Goal: Find specific page/section: Find specific page/section

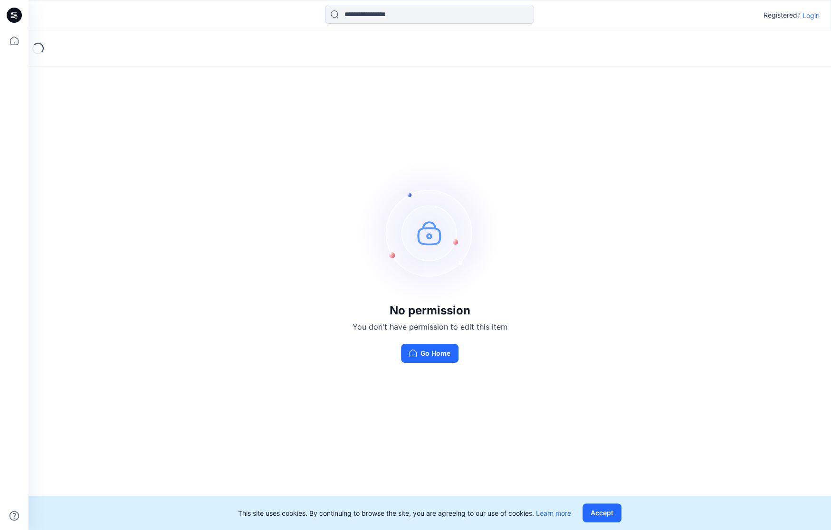
click at [801, 16] on div "Registered? Login" at bounding box center [791, 14] width 56 height 11
click at [808, 16] on p "Login" at bounding box center [810, 15] width 17 height 10
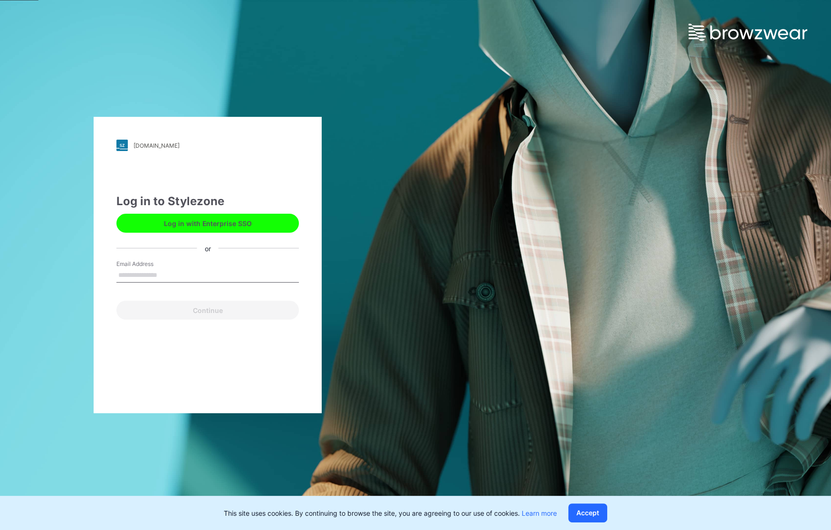
click at [231, 277] on input "Email Address" at bounding box center [207, 275] width 182 height 14
type input "**********"
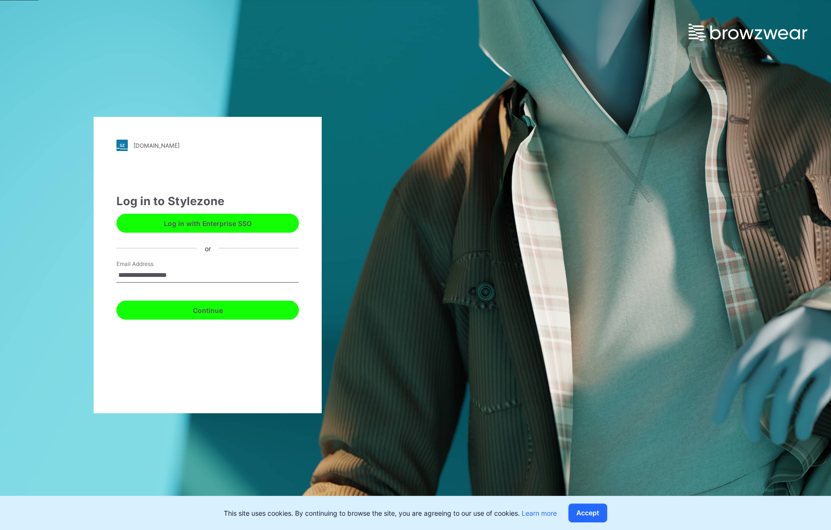
click at [236, 307] on button "Continue" at bounding box center [207, 310] width 182 height 19
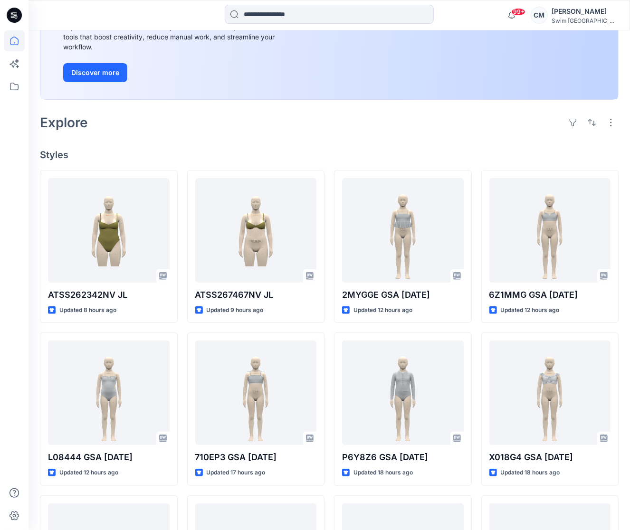
scroll to position [146, 0]
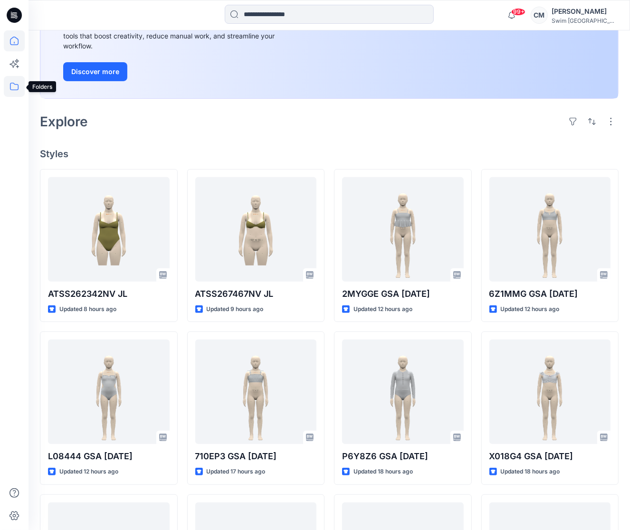
click at [18, 84] on icon at bounding box center [14, 87] width 9 height 8
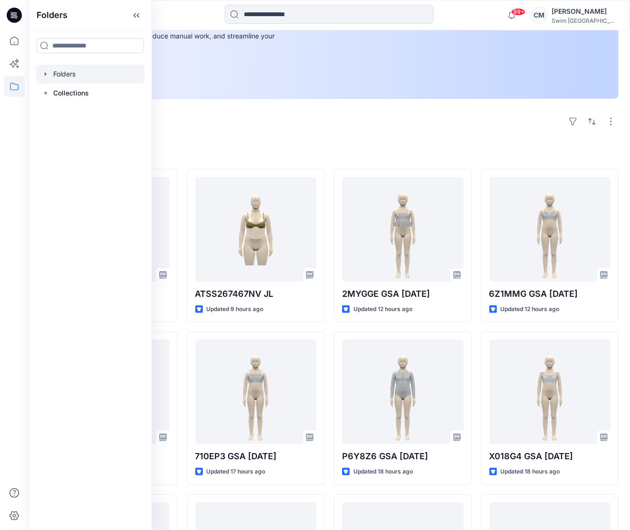
click at [66, 75] on div at bounding box center [90, 74] width 108 height 19
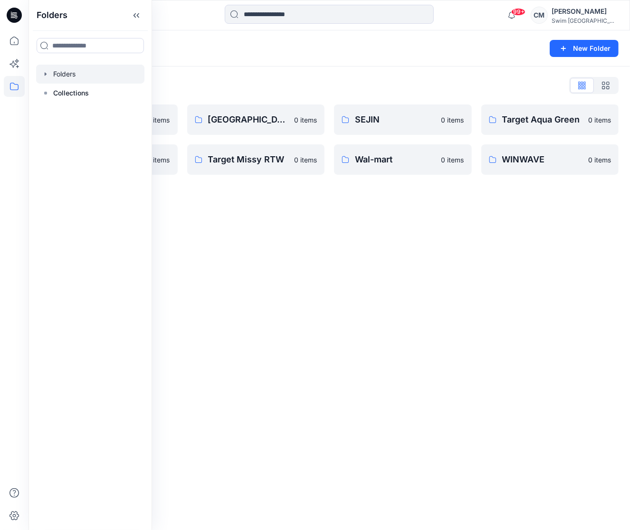
click at [209, 87] on div "Folders List" at bounding box center [329, 85] width 578 height 15
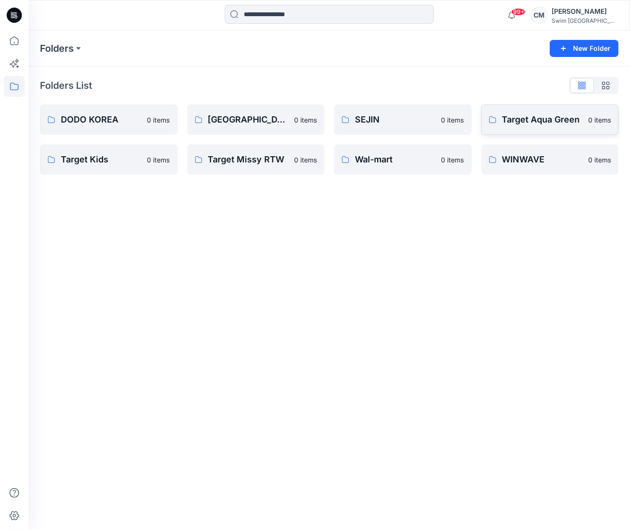
click at [516, 110] on link "Target Aqua Green 0 items" at bounding box center [550, 119] width 138 height 30
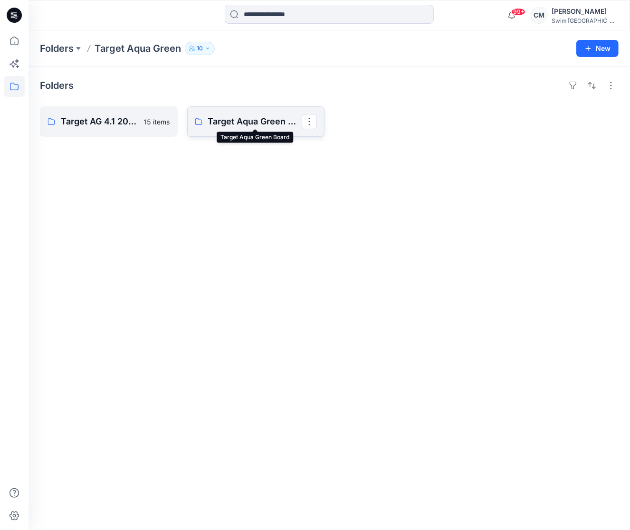
click at [233, 127] on p "Target Aqua Green Board" at bounding box center [255, 121] width 94 height 13
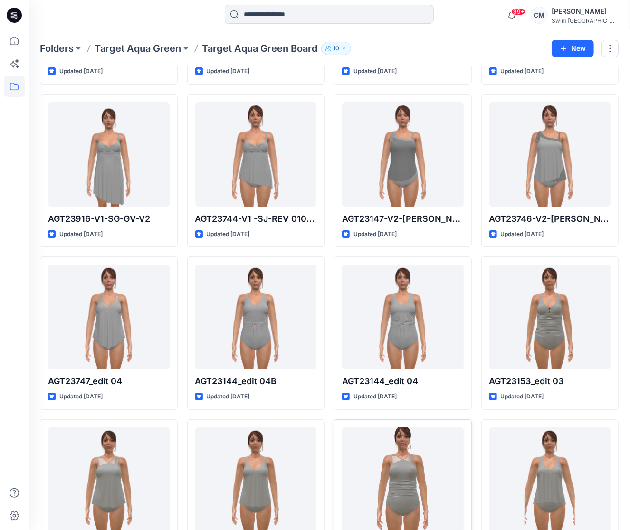
scroll to position [7402, 0]
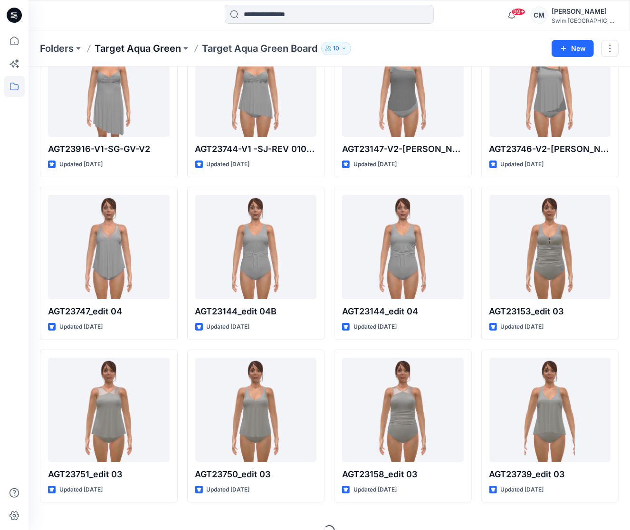
click at [149, 48] on p "Target Aqua Green" at bounding box center [138, 48] width 86 height 13
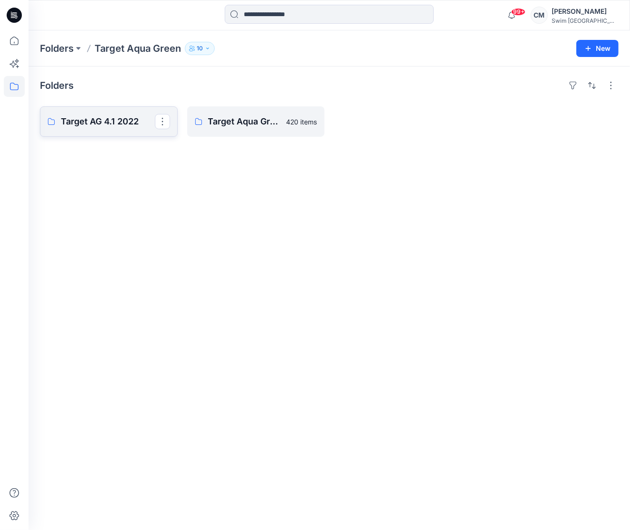
click at [123, 120] on p "Target AG 4.1 2022" at bounding box center [108, 121] width 94 height 13
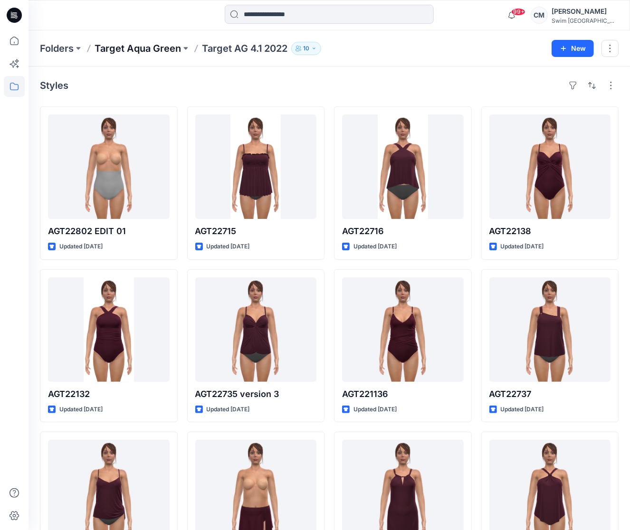
click at [116, 53] on p "Target Aqua Green" at bounding box center [138, 48] width 86 height 13
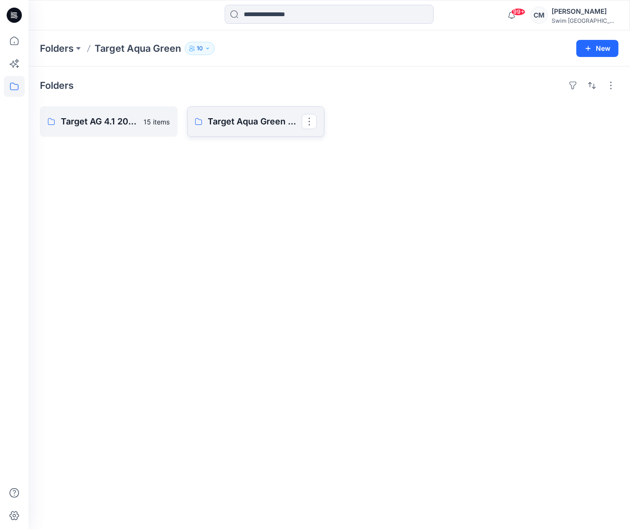
click at [235, 113] on link "Target Aqua Green Board" at bounding box center [256, 121] width 138 height 30
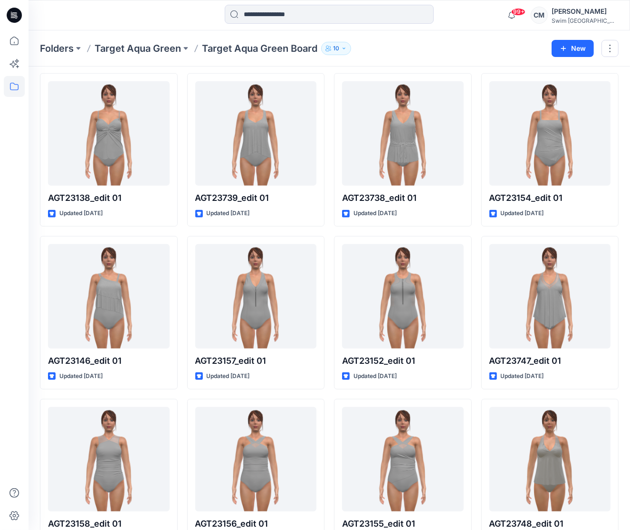
scroll to position [10283, 0]
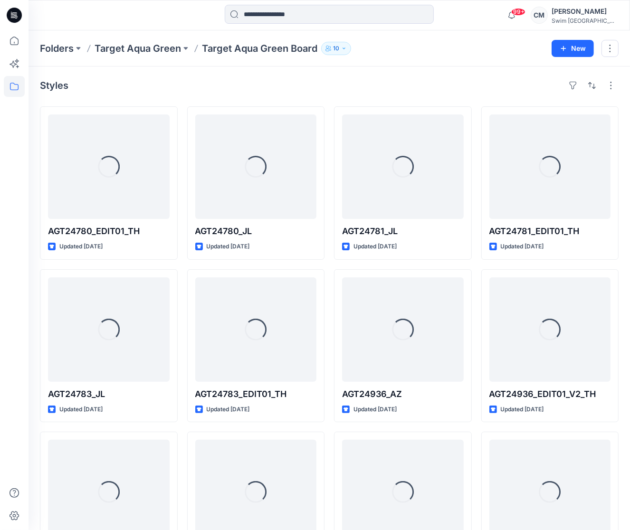
scroll to position [7402, 0]
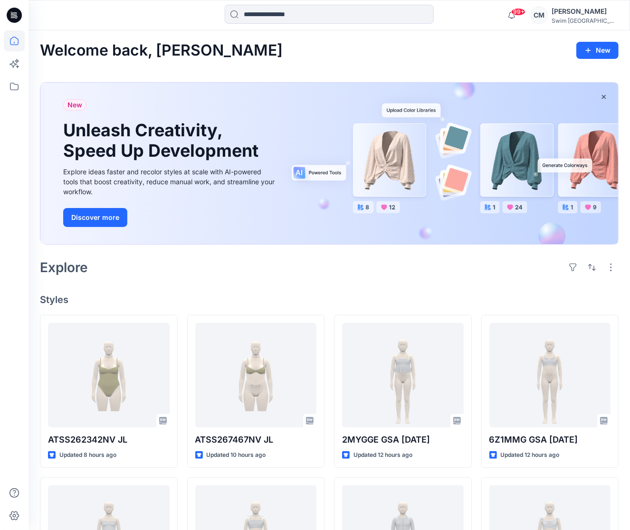
scroll to position [146, 0]
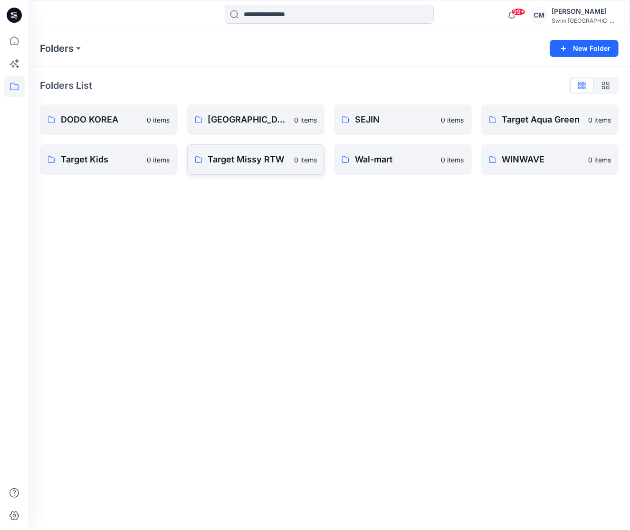
click at [282, 166] on link "Target Missy RTW 0 items" at bounding box center [256, 159] width 138 height 30
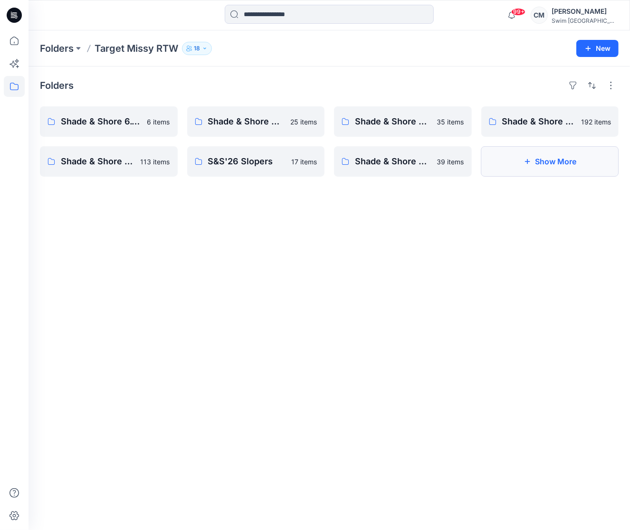
click at [501, 165] on button "Show More" at bounding box center [550, 161] width 138 height 30
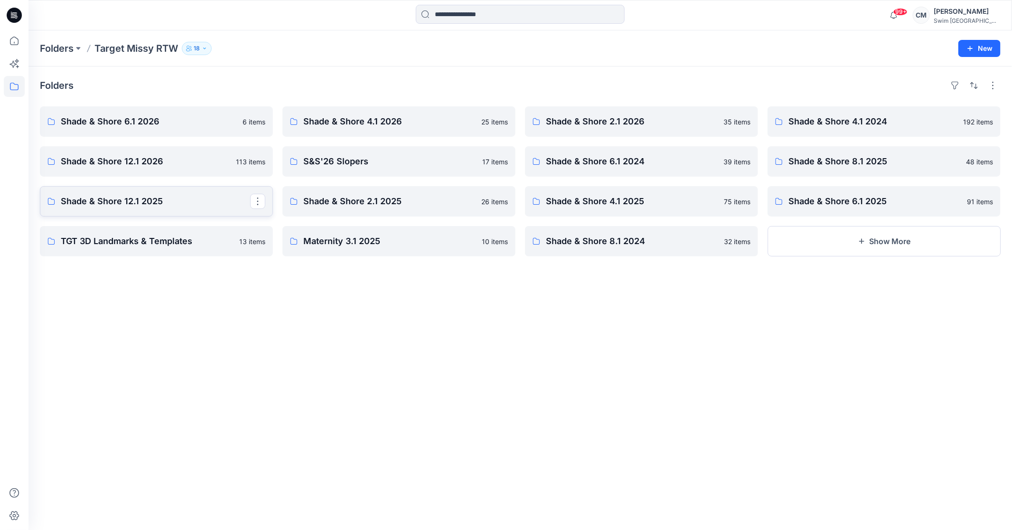
click at [177, 205] on p "Shade & Shore 12.1 2025" at bounding box center [155, 201] width 189 height 13
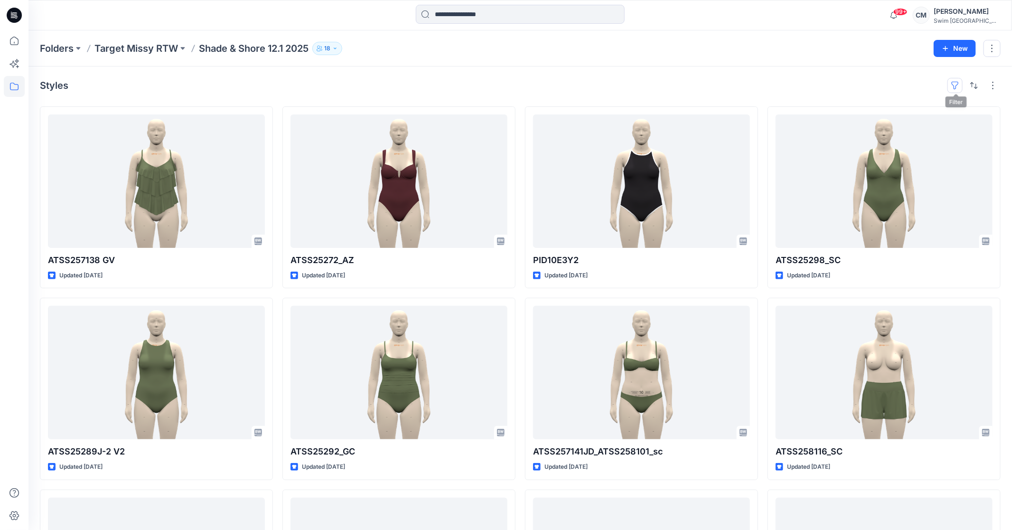
click at [629, 89] on button "button" at bounding box center [955, 85] width 15 height 15
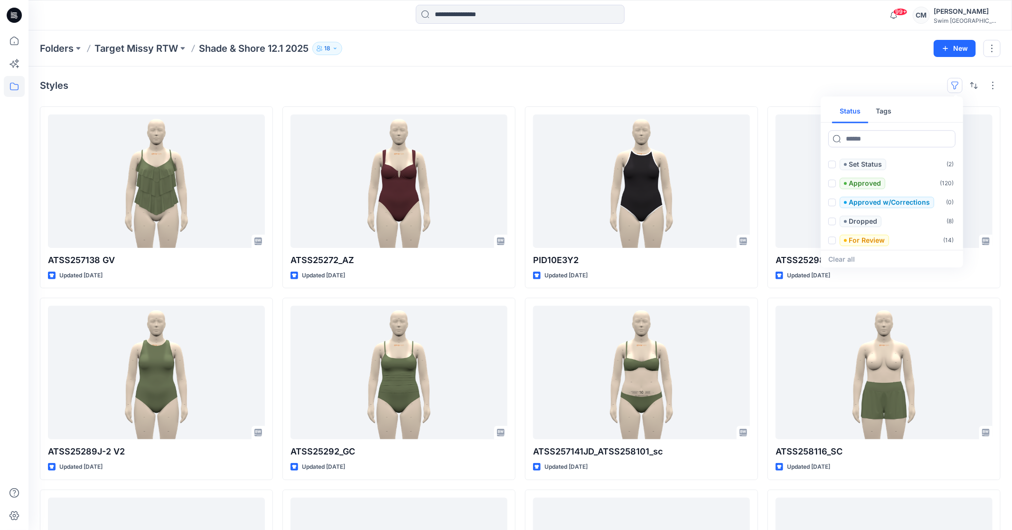
click at [629, 105] on button "Tags" at bounding box center [884, 111] width 31 height 23
click at [629, 133] on input at bounding box center [892, 138] width 127 height 17
type input "****"
click at [629, 164] on span at bounding box center [833, 165] width 8 height 8
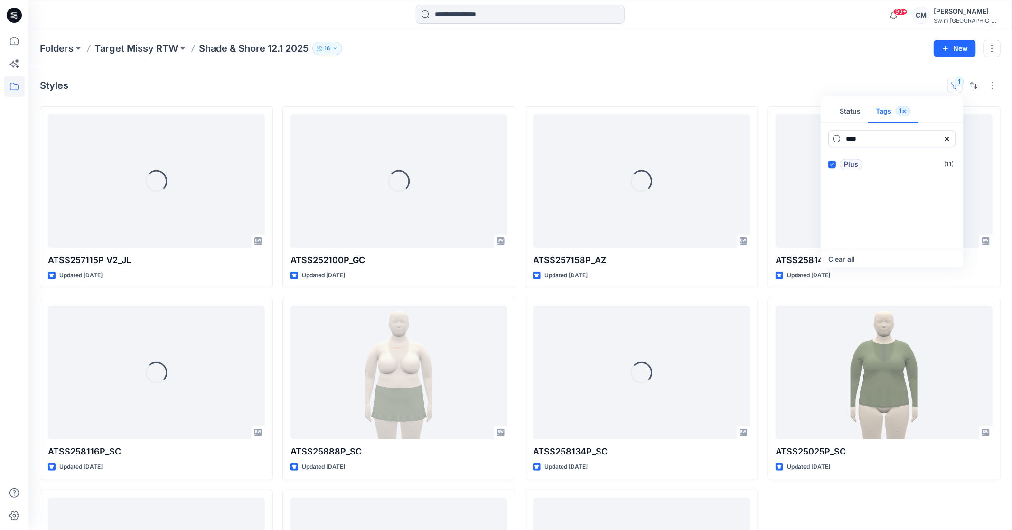
click at [629, 57] on div "Folders Target Missy RTW Shade & Shore 12.1 2025 18 New" at bounding box center [520, 48] width 984 height 36
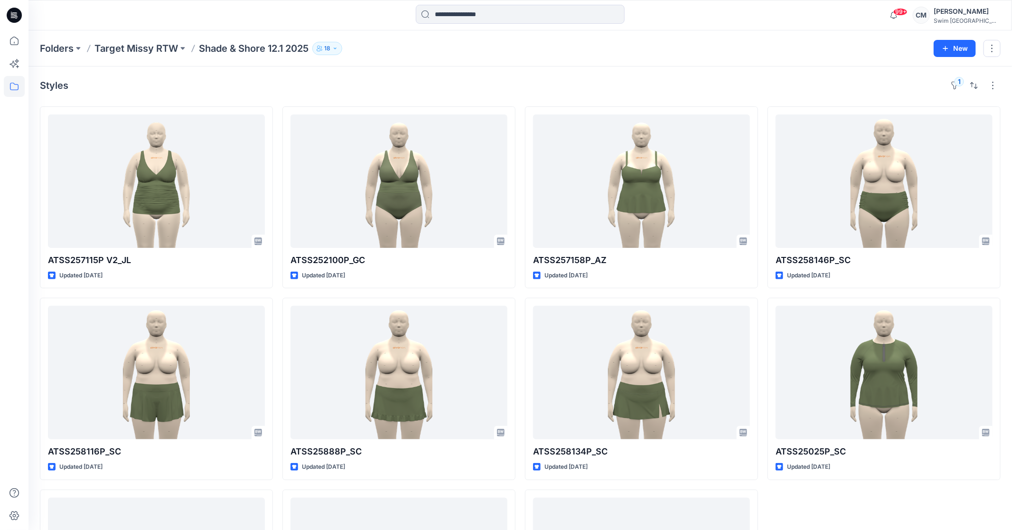
click at [3, 38] on div at bounding box center [14, 265] width 28 height 530
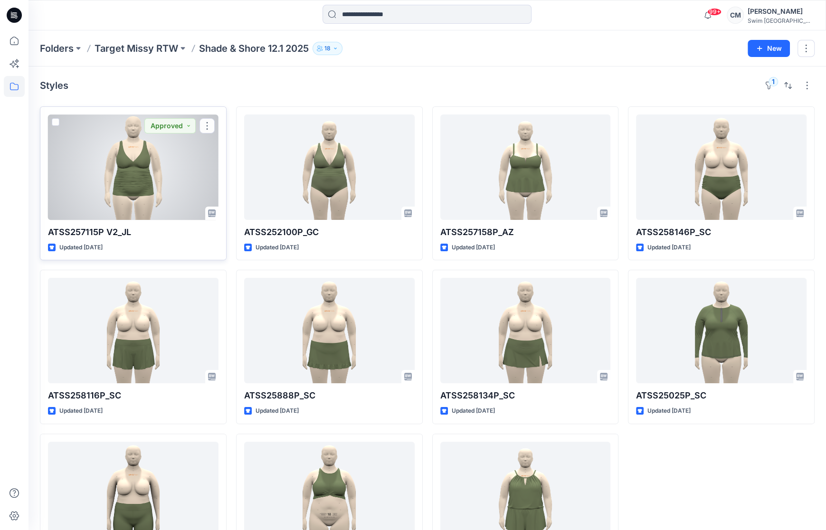
click at [118, 169] on div at bounding box center [133, 166] width 170 height 105
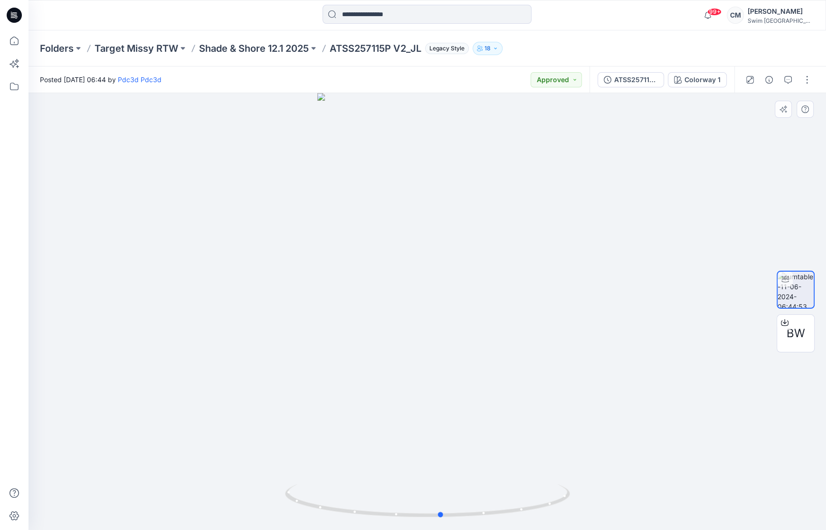
drag, startPoint x: 384, startPoint y: 378, endPoint x: 397, endPoint y: 370, distance: 16.0
click at [397, 370] on div at bounding box center [426, 311] width 797 height 437
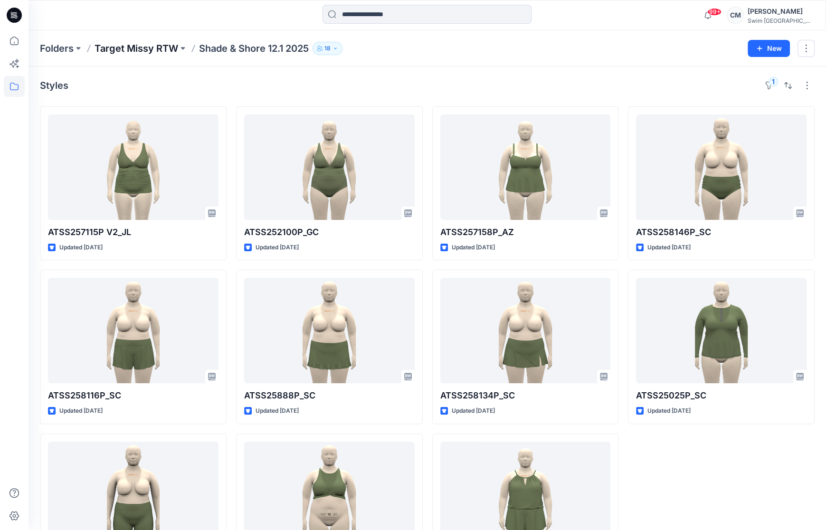
click at [155, 42] on p "Target Missy RTW" at bounding box center [137, 48] width 84 height 13
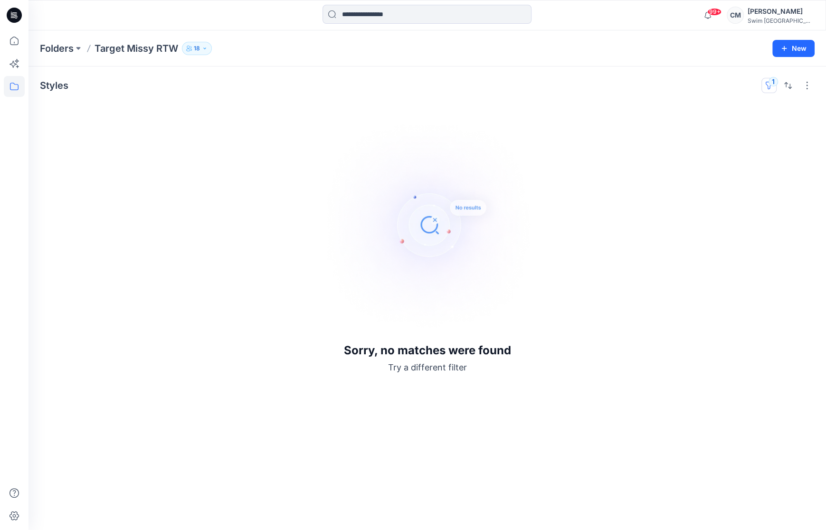
click at [629, 85] on button "1" at bounding box center [768, 85] width 15 height 15
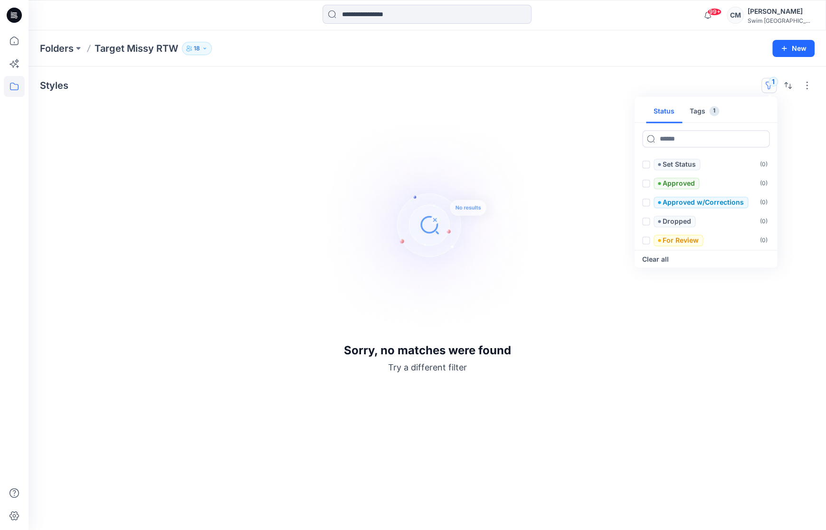
click at [629, 110] on button "Tags 1" at bounding box center [704, 111] width 45 height 23
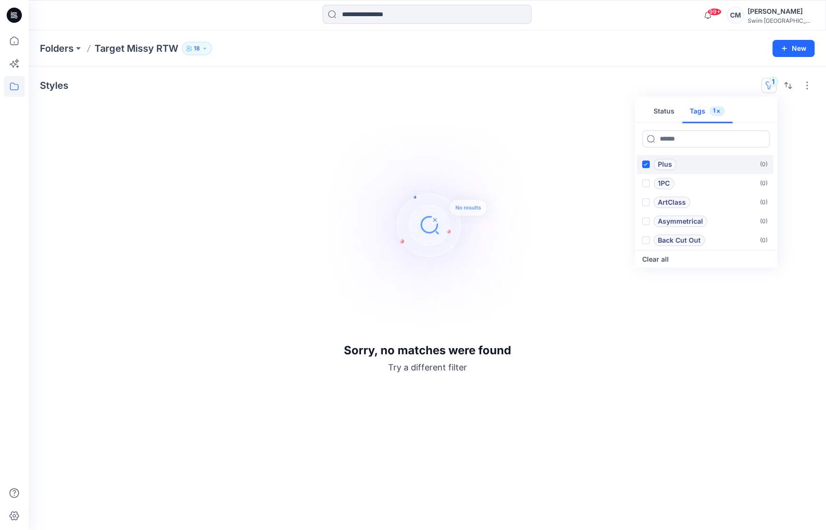
click at [629, 169] on div "Plus" at bounding box center [659, 164] width 34 height 11
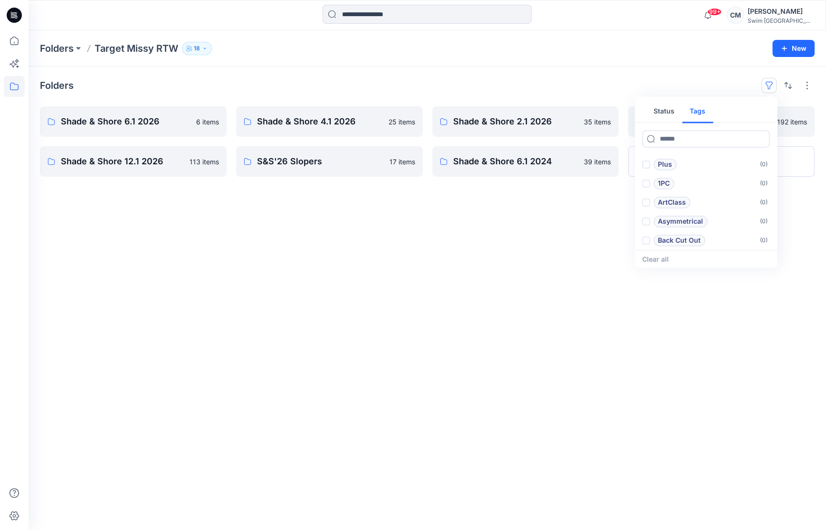
click at [525, 233] on div "Folders Status Tags Plus ( 0 ) 1PC ( 0 ) ArtClass ( 0 ) Asymmetrical ( 0 ) Back…" at bounding box center [426, 297] width 797 height 463
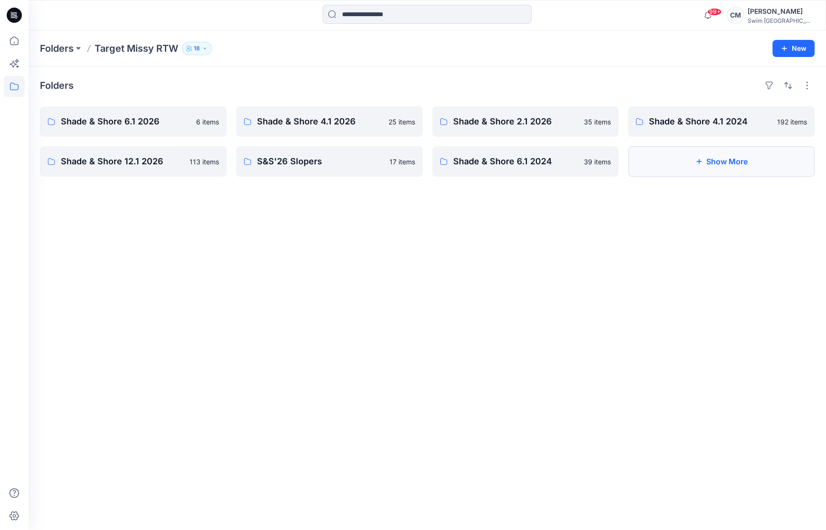
click at [629, 162] on button "Show More" at bounding box center [721, 161] width 187 height 30
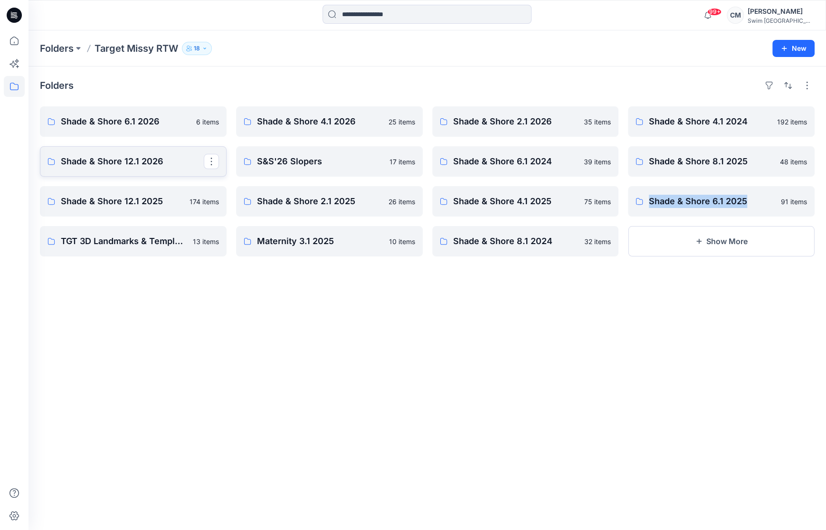
click at [128, 169] on link "Shade & Shore 12.1 2026" at bounding box center [133, 161] width 187 height 30
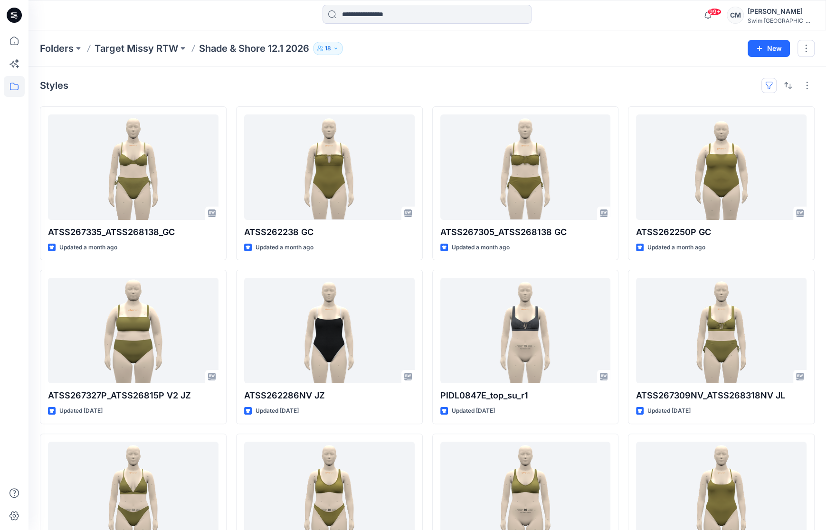
click at [629, 83] on button "button" at bounding box center [768, 85] width 15 height 15
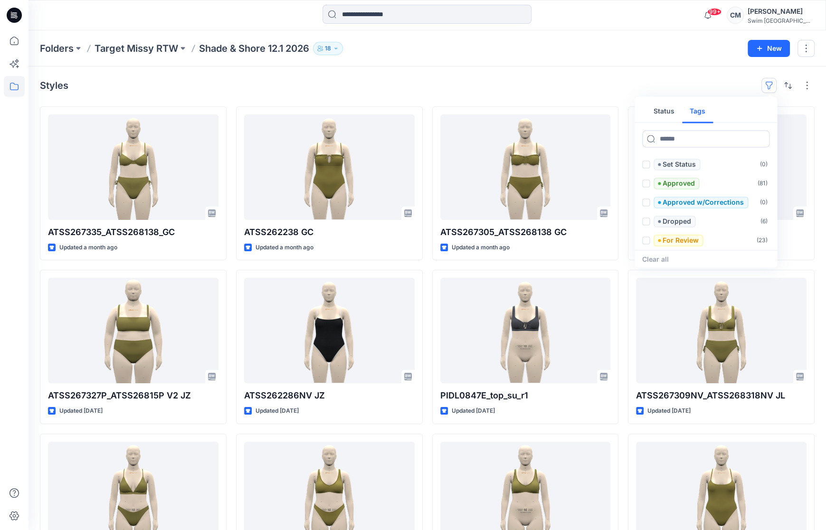
click at [629, 109] on button "Tags" at bounding box center [697, 111] width 31 height 23
click at [629, 137] on input at bounding box center [705, 138] width 127 height 17
type input "****"
click at [629, 163] on span at bounding box center [646, 165] width 8 height 8
click at [609, 31] on div "Folders Target Missy RTW Shade & Shore 12.1 2026 18 New" at bounding box center [426, 48] width 797 height 36
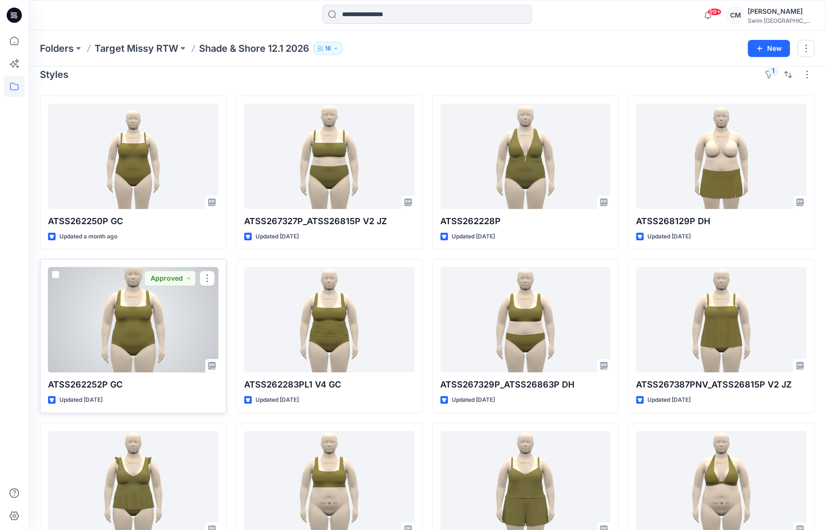
scroll to position [67, 0]
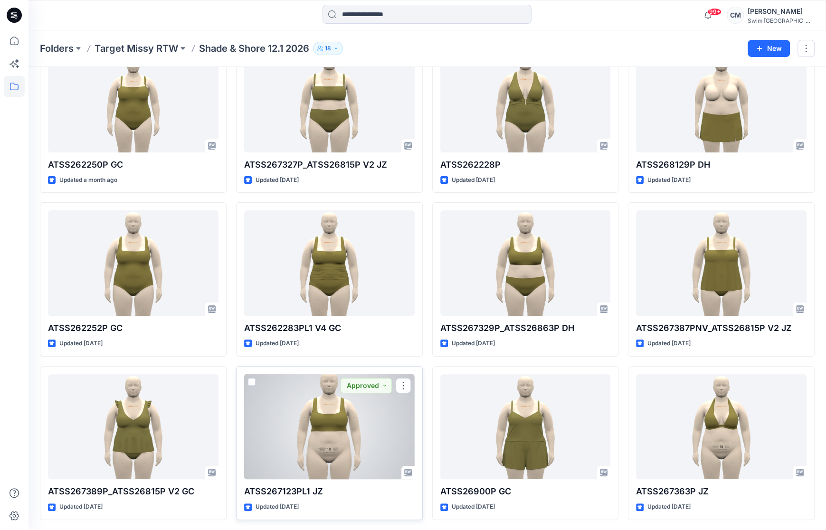
click at [327, 451] on div at bounding box center [329, 426] width 170 height 105
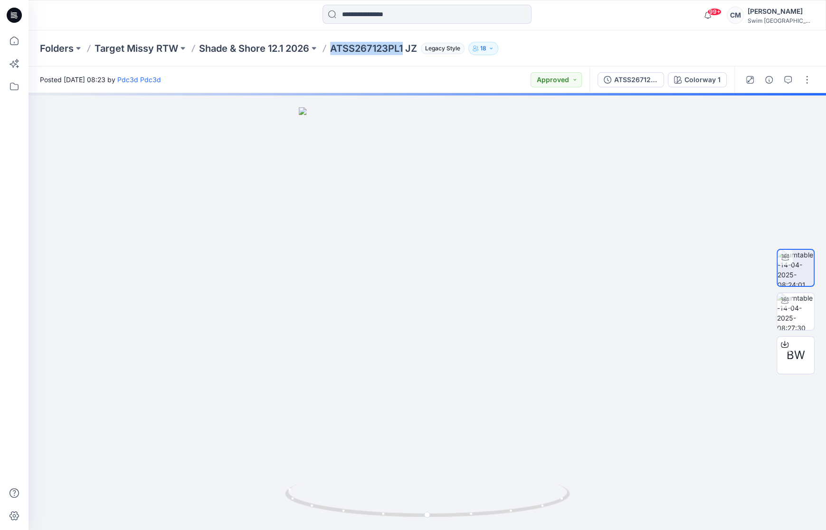
drag, startPoint x: 406, startPoint y: 48, endPoint x: 333, endPoint y: 48, distance: 72.7
click at [333, 48] on p "ATSS267123PL1 JZ" at bounding box center [373, 48] width 87 height 13
copy p "ATSS267123PL1"
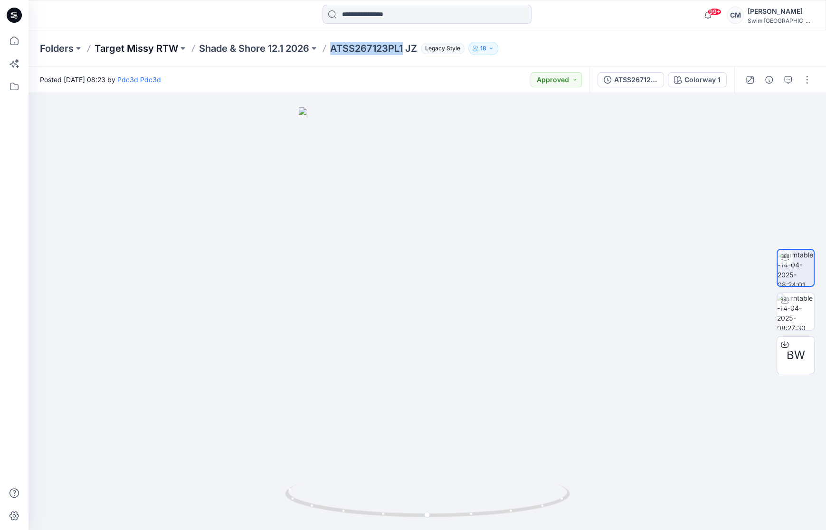
click at [138, 52] on p "Target Missy RTW" at bounding box center [137, 48] width 84 height 13
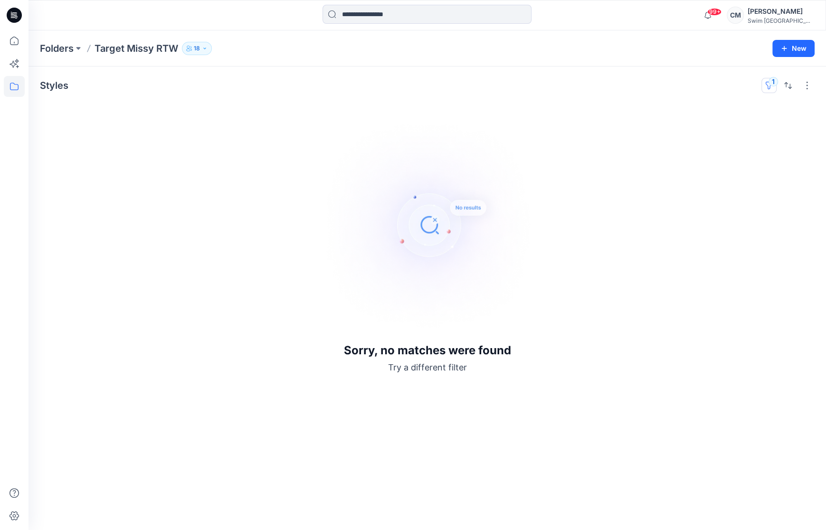
click at [629, 87] on button "1" at bounding box center [768, 85] width 15 height 15
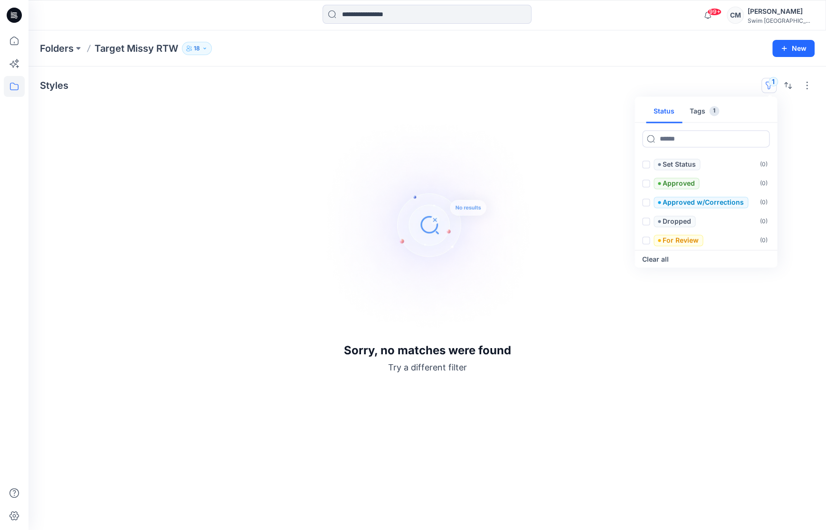
click at [629, 98] on div "Status Tags 1" at bounding box center [705, 109] width 142 height 26
click at [629, 109] on button "Tags 1" at bounding box center [704, 111] width 45 height 23
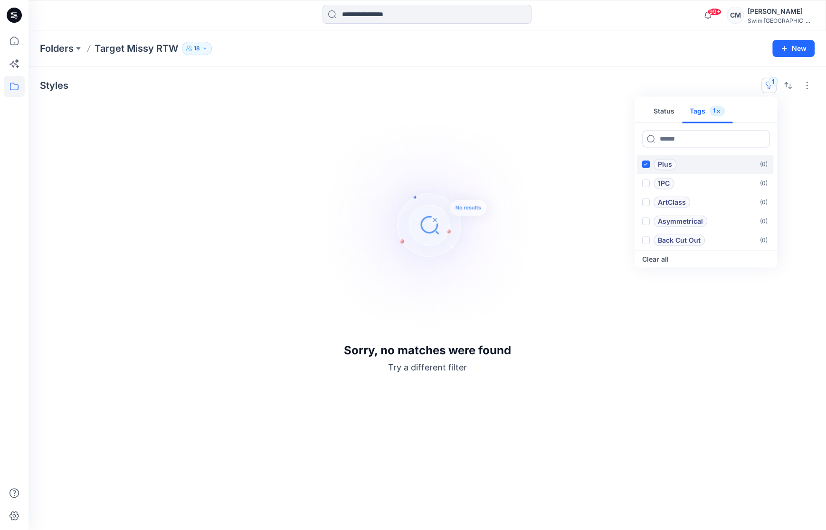
click at [629, 163] on span at bounding box center [646, 165] width 8 height 8
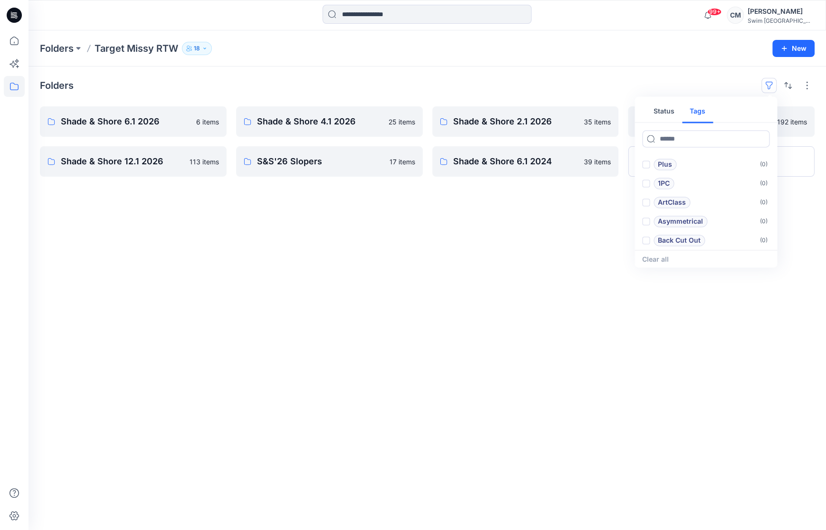
click at [549, 72] on div "Folders Status Tags Plus ( 0 ) 1PC ( 0 ) ArtClass ( 0 ) Asymmetrical ( 0 ) Back…" at bounding box center [426, 297] width 797 height 463
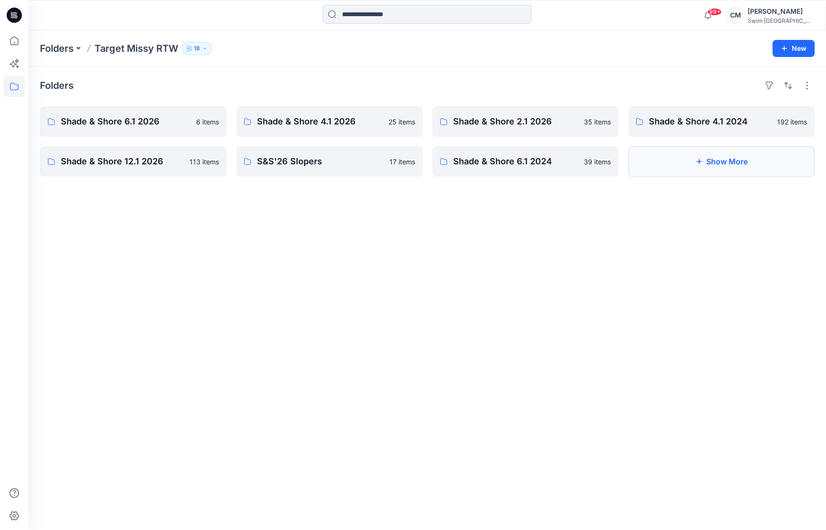
click at [629, 168] on button "Show More" at bounding box center [721, 161] width 187 height 30
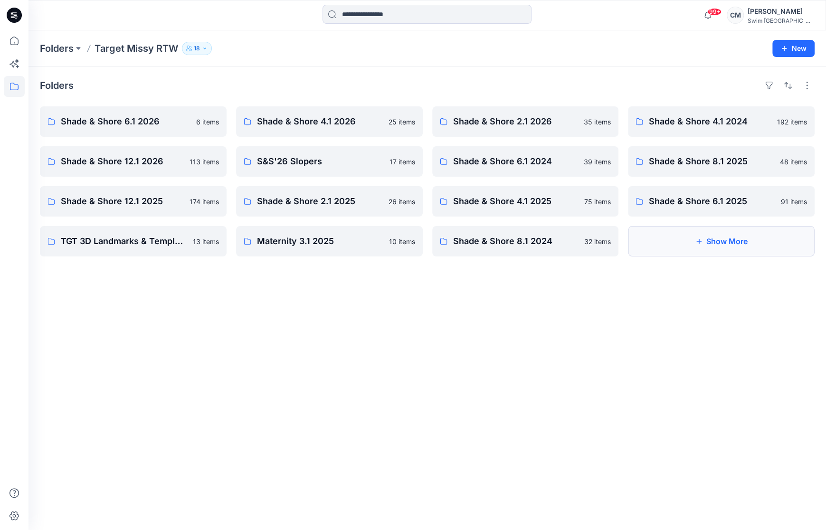
click at [629, 237] on button "Show More" at bounding box center [721, 241] width 187 height 30
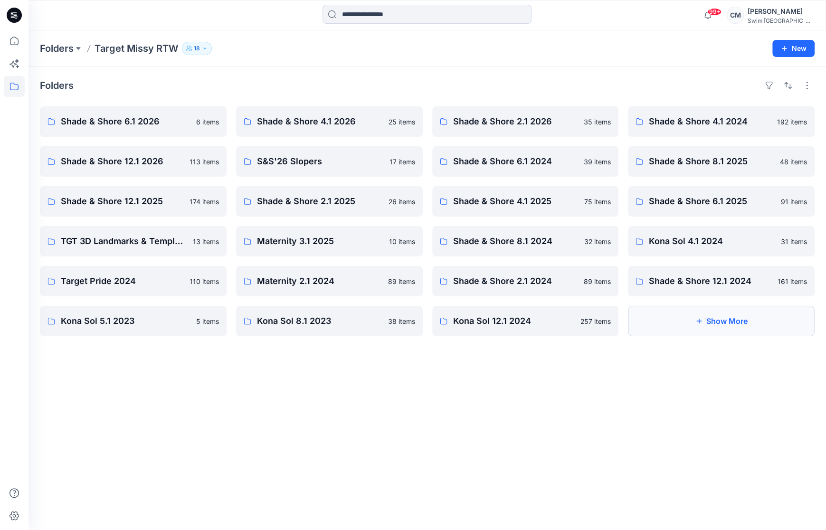
click at [629, 324] on button "Show More" at bounding box center [721, 321] width 187 height 30
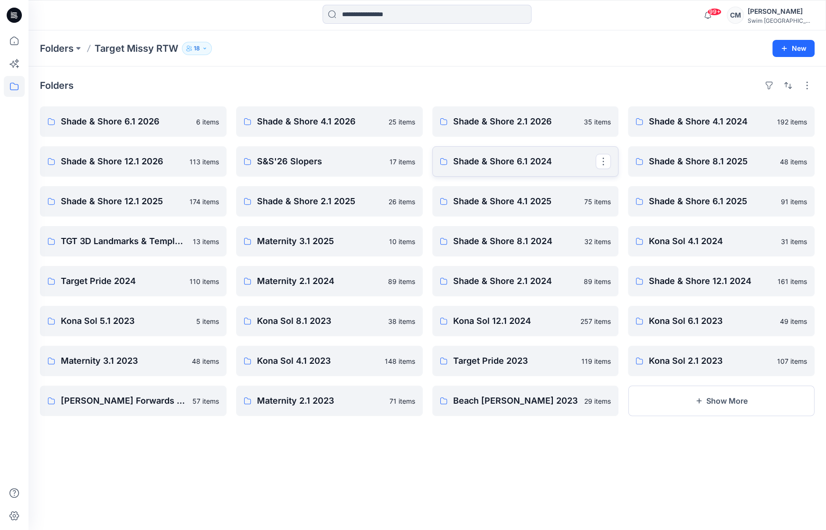
click at [478, 160] on p "Shade & Shore 6.1 2024" at bounding box center [524, 161] width 143 height 13
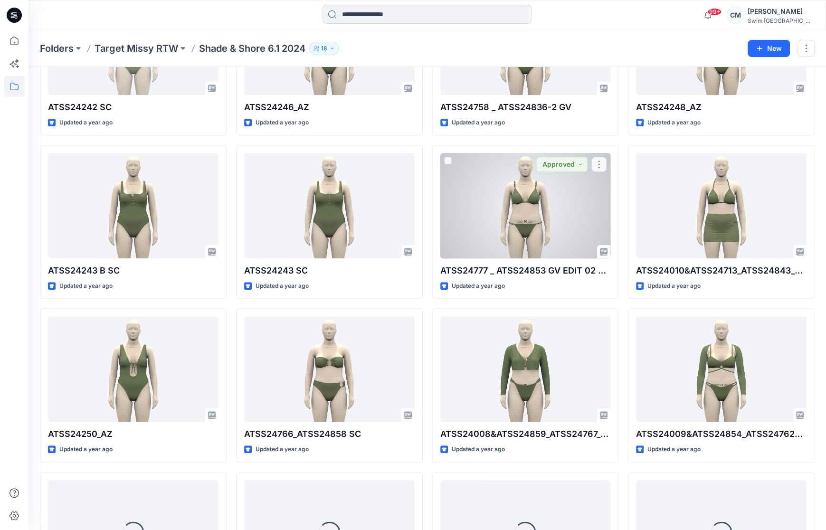
scroll to position [619, 0]
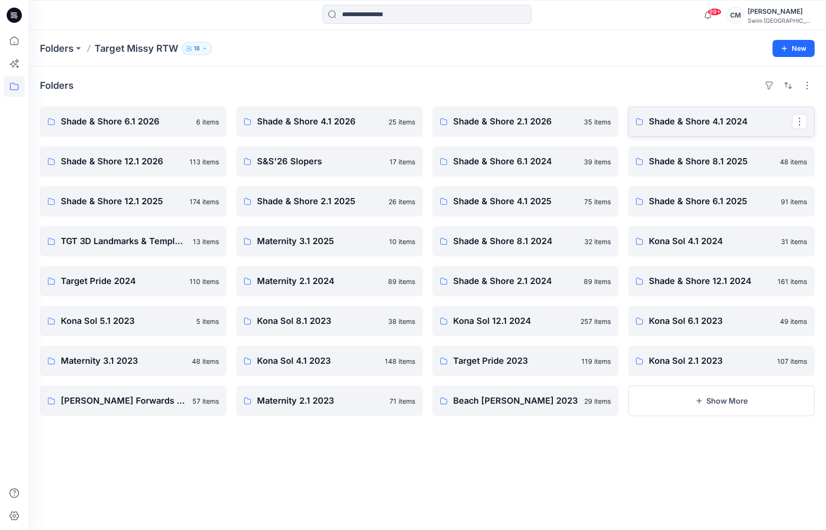
click at [629, 113] on link "Shade & Shore 4.1 2024" at bounding box center [721, 121] width 187 height 30
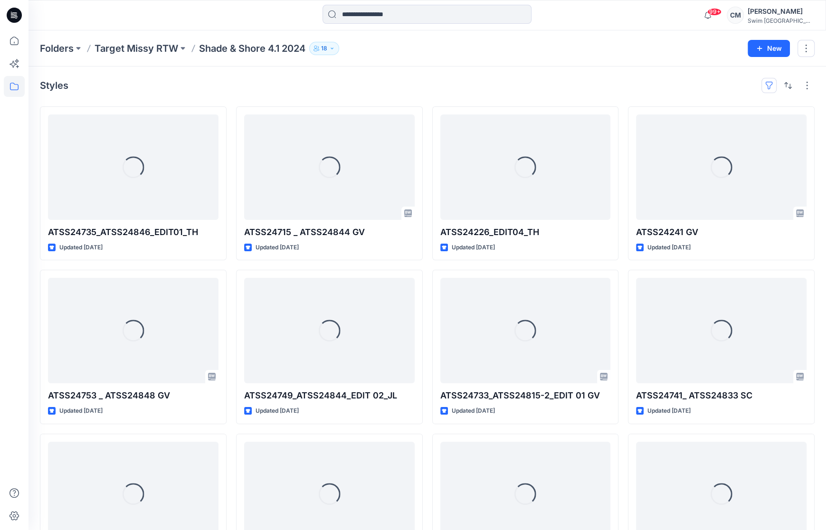
click at [629, 85] on button "button" at bounding box center [768, 85] width 15 height 15
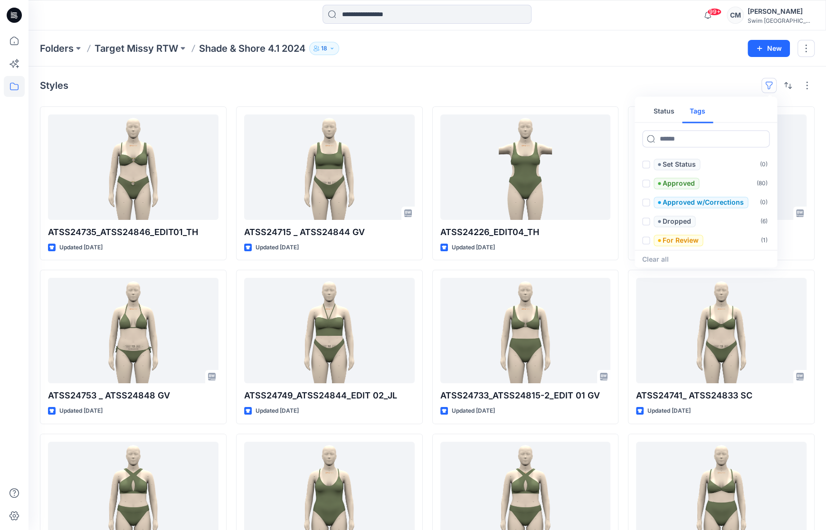
click at [629, 103] on button "Tags" at bounding box center [697, 111] width 31 height 23
click at [629, 143] on input at bounding box center [705, 138] width 127 height 17
type input "****"
click at [629, 69] on div "Styles Status Tags **** Plus ( 0 ) Clear all ATSS24735_ATSS24846_EDIT01_TH Upda…" at bounding box center [426, 349] width 797 height 567
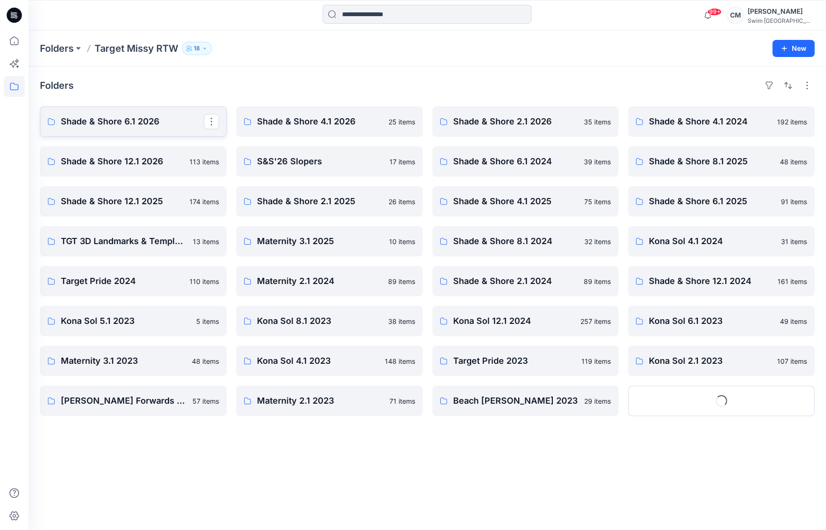
click at [115, 120] on p "Shade & Shore 6.1 2026" at bounding box center [132, 121] width 143 height 13
click at [311, 113] on link "Shade & Shore 4.1 2026" at bounding box center [329, 121] width 187 height 30
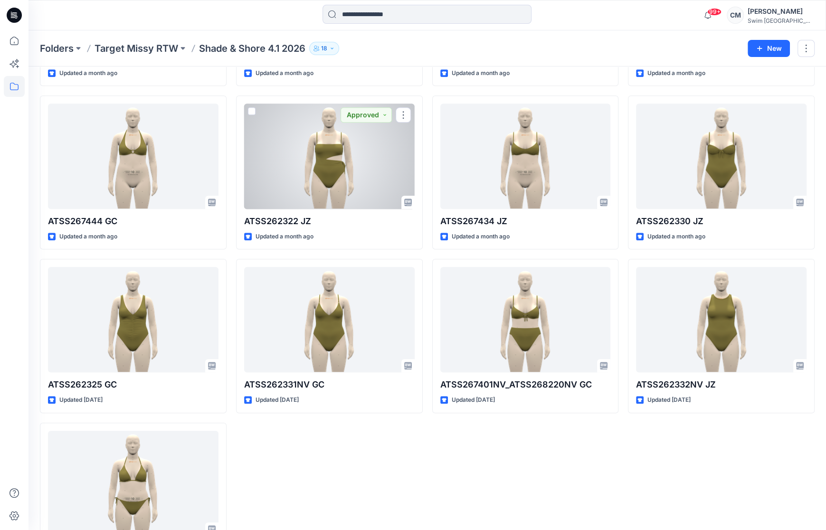
scroll to position [721, 0]
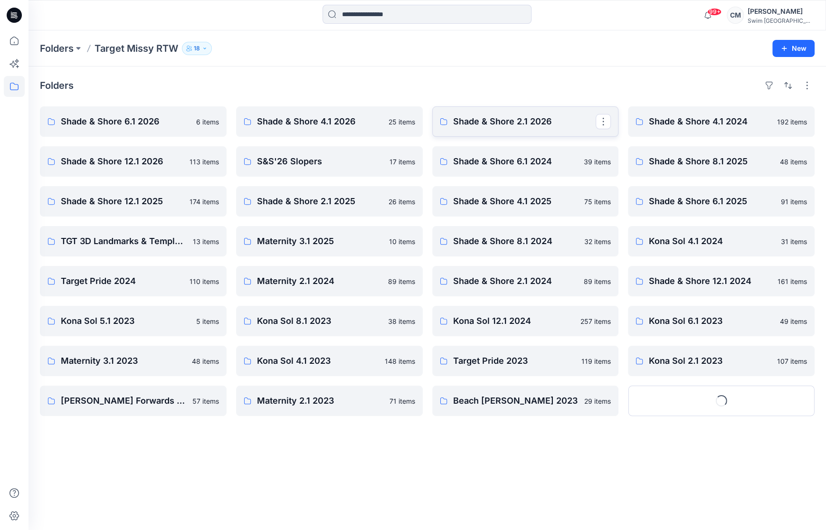
click at [522, 113] on link "Shade & Shore 2.1 2026" at bounding box center [525, 121] width 187 height 30
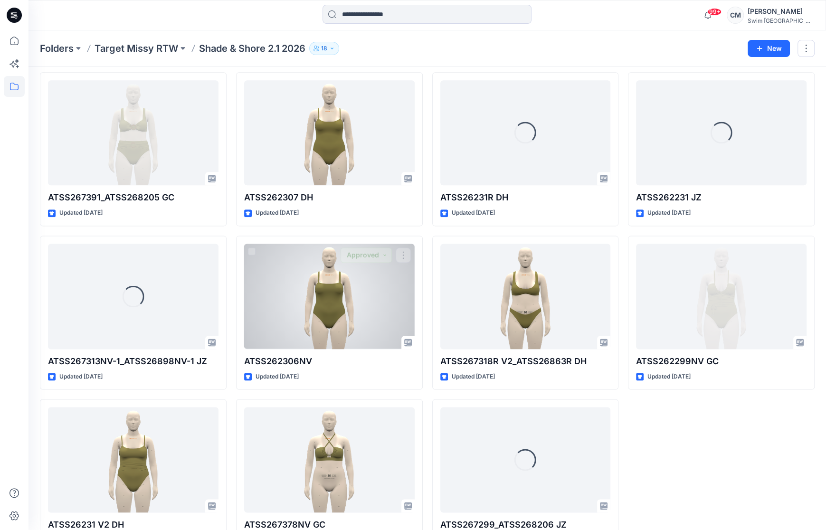
scroll to position [1048, 0]
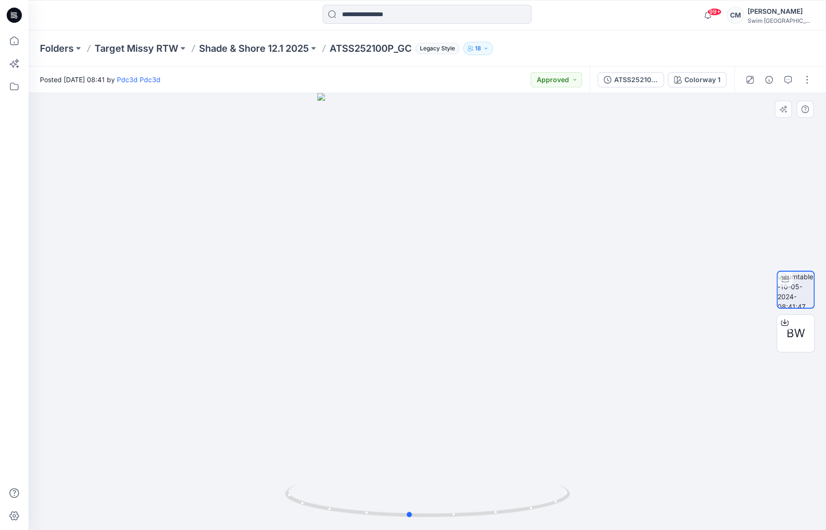
drag, startPoint x: 428, startPoint y: 264, endPoint x: 409, endPoint y: 161, distance: 104.2
click at [409, 161] on div at bounding box center [426, 311] width 797 height 437
drag, startPoint x: 409, startPoint y: 161, endPoint x: 435, endPoint y: 159, distance: 25.3
click at [435, 159] on div at bounding box center [426, 311] width 797 height 437
drag, startPoint x: 453, startPoint y: 388, endPoint x: 439, endPoint y: 379, distance: 16.5
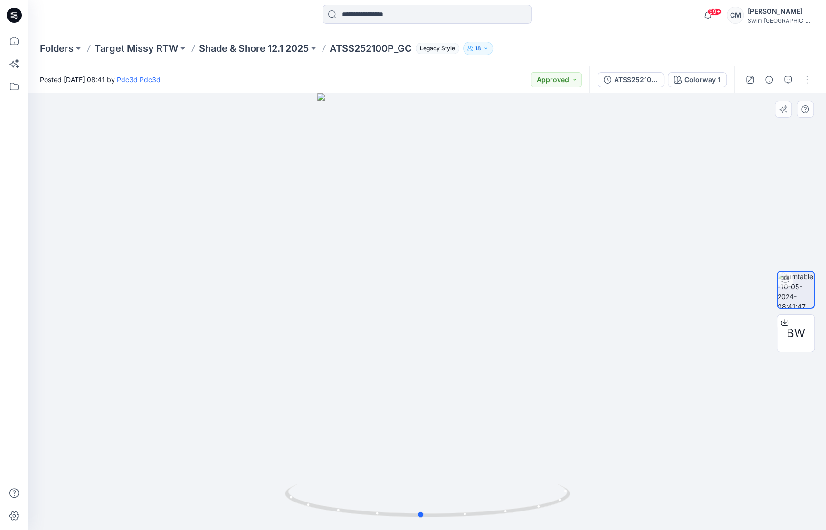
click at [439, 379] on div at bounding box center [426, 311] width 797 height 437
drag, startPoint x: 395, startPoint y: 50, endPoint x: 334, endPoint y: 52, distance: 60.3
click at [334, 52] on p "ATSS252100P_GC" at bounding box center [371, 48] width 82 height 13
copy p "ATSS252100P"
drag, startPoint x: 332, startPoint y: 49, endPoint x: 394, endPoint y: 51, distance: 62.3
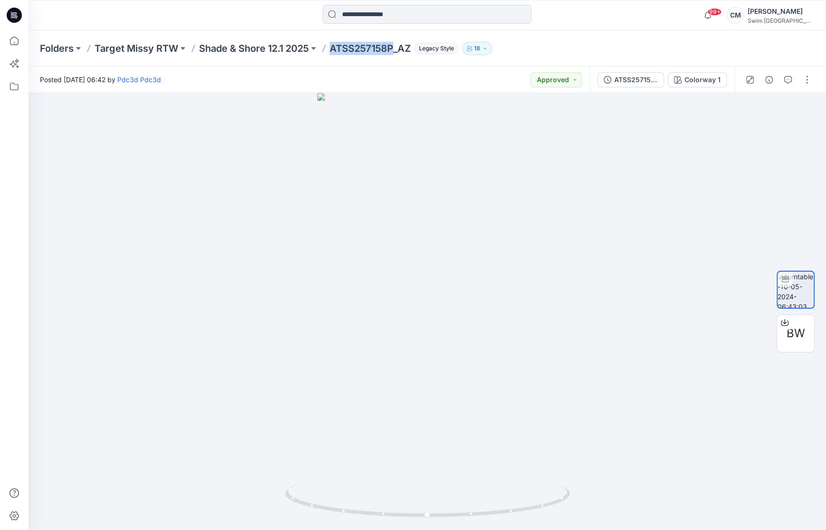
click at [394, 51] on p "ATSS257158P_AZ" at bounding box center [370, 48] width 81 height 13
copy p "ATSS257158P"
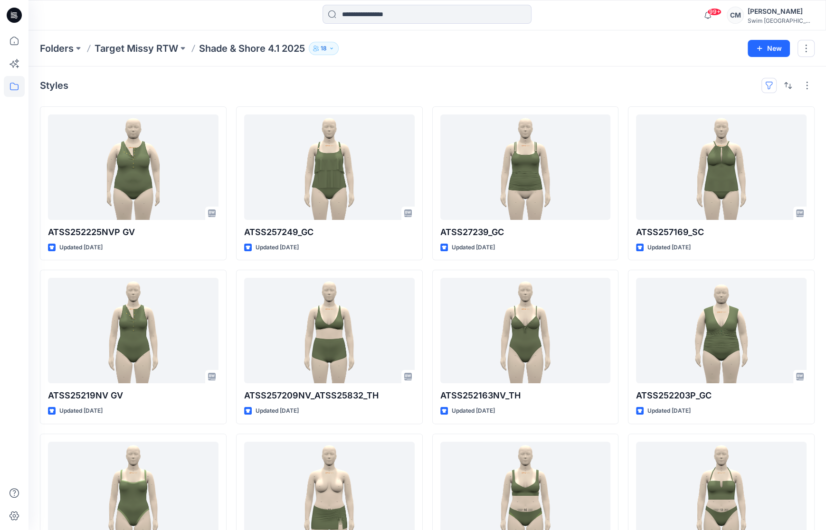
click at [775, 82] on button "button" at bounding box center [768, 85] width 15 height 15
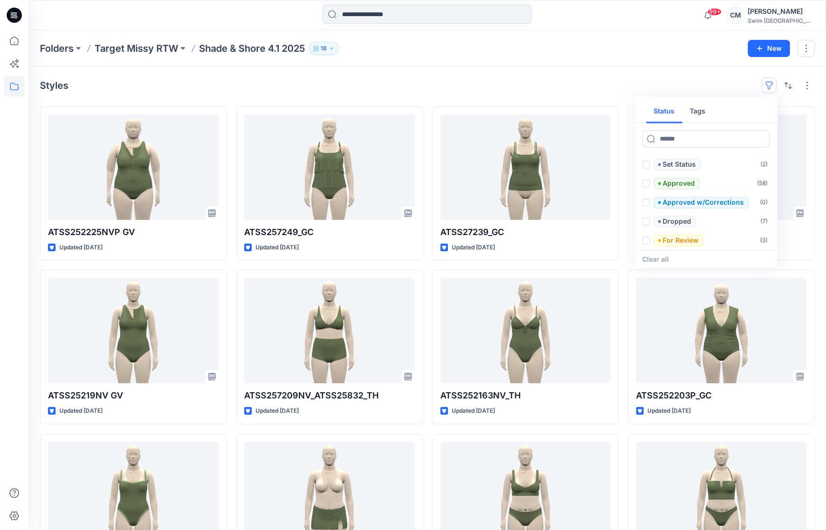
click at [701, 107] on button "Tags" at bounding box center [697, 111] width 31 height 23
drag, startPoint x: 702, startPoint y: 135, endPoint x: 697, endPoint y: 130, distance: 8.1
click at [702, 135] on input at bounding box center [705, 138] width 127 height 17
type input "****"
click at [704, 163] on label "Plus ( 5 )" at bounding box center [704, 164] width 137 height 19
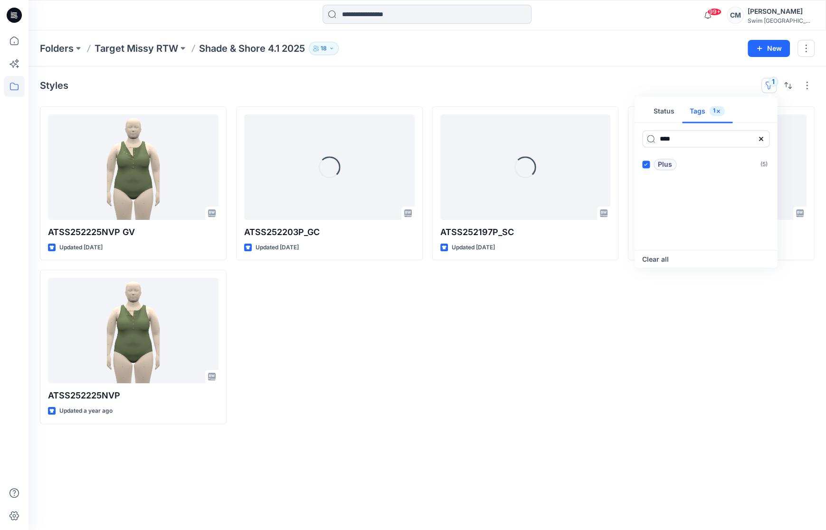
click at [643, 52] on div "Folders Target Missy RTW Shade & Shore 4.1 2025 18" at bounding box center [390, 48] width 700 height 13
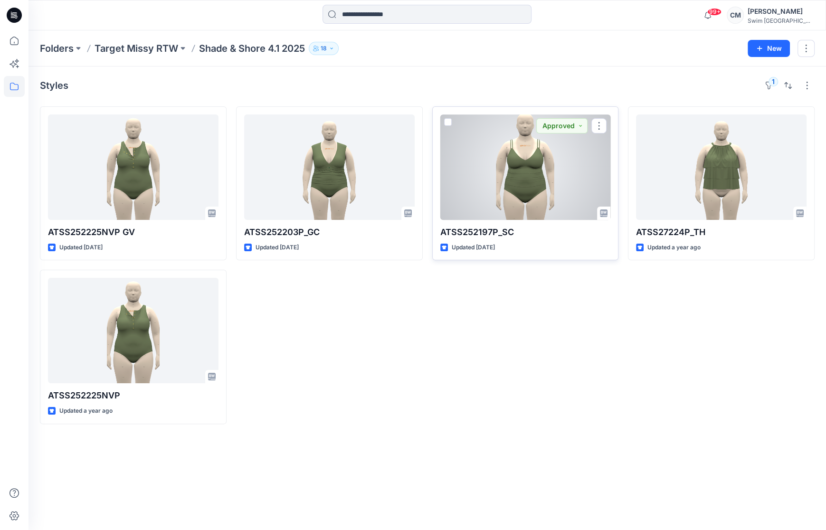
click at [548, 185] on div at bounding box center [525, 166] width 170 height 105
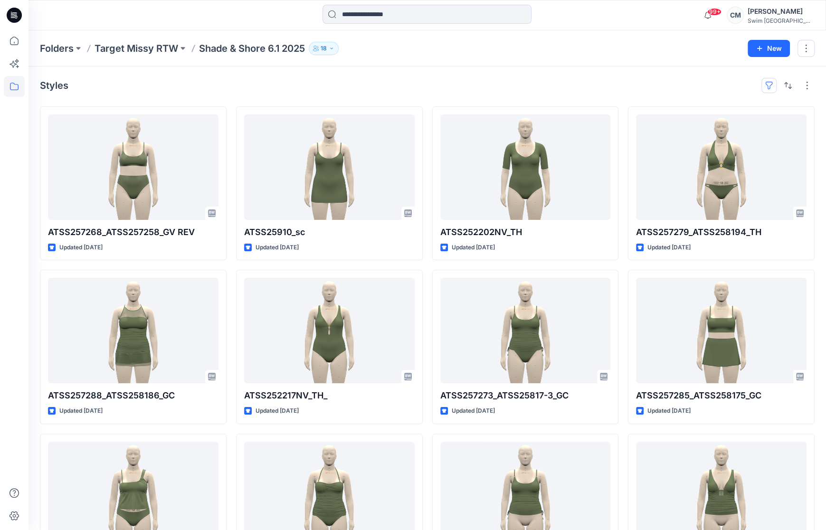
click at [772, 85] on button "button" at bounding box center [768, 85] width 15 height 15
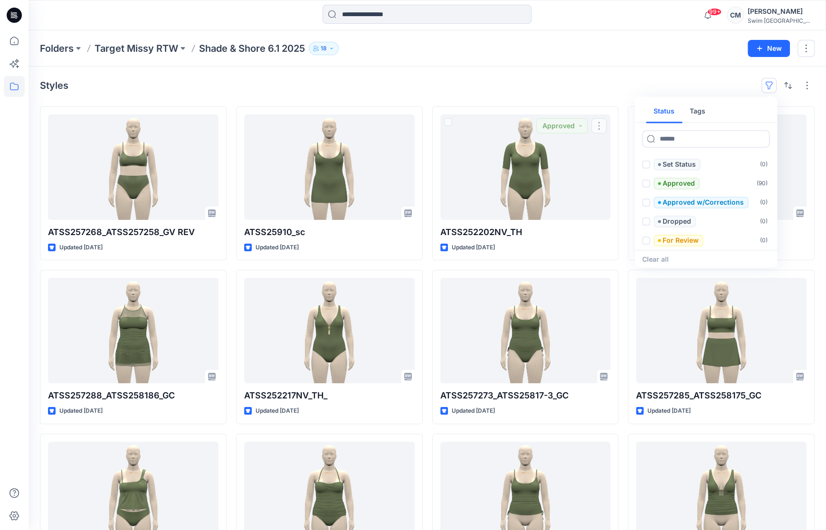
click at [610, 75] on div "Styles Status Tags Set Status ( 0 ) Approved ( 90 ) Approved w/Corrections ( 0 …" at bounding box center [426, 349] width 797 height 567
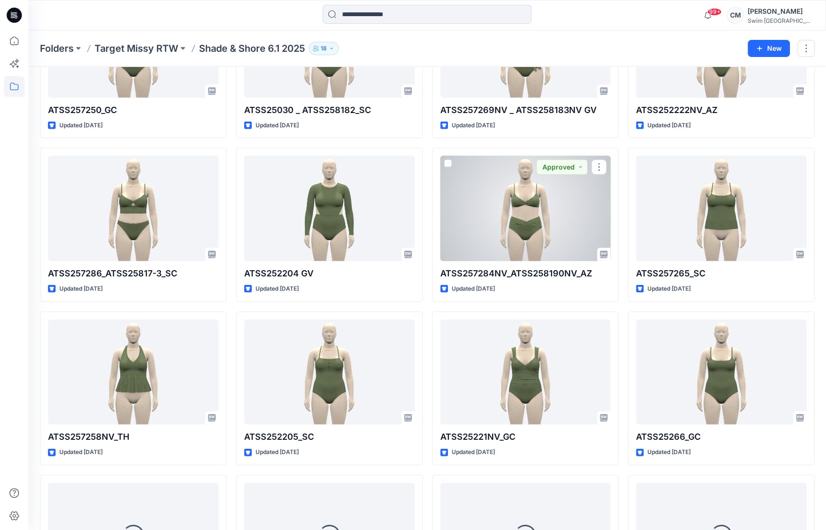
scroll to position [2084, 0]
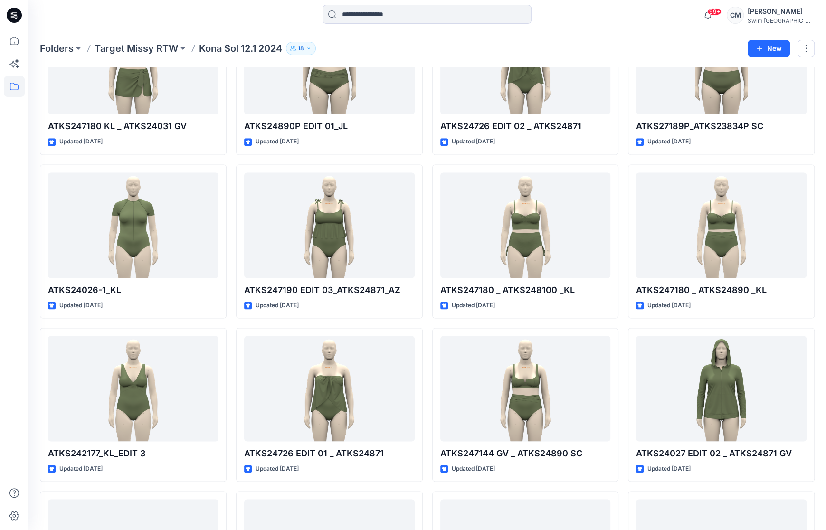
scroll to position [1089, 0]
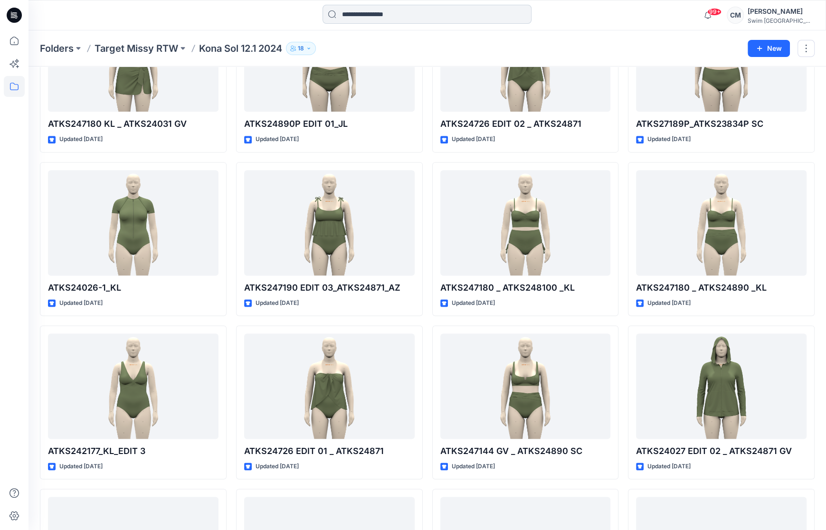
click at [341, 10] on input at bounding box center [426, 14] width 209 height 19
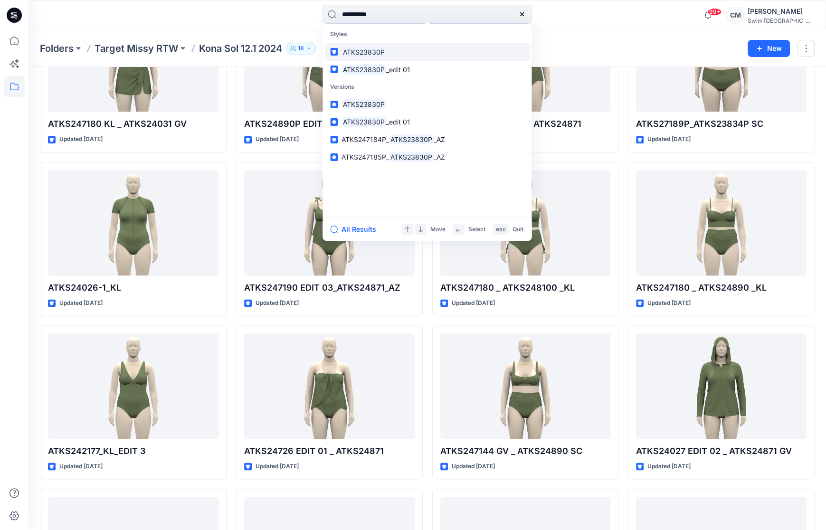
type input "**********"
click at [372, 56] on mark "ATKS23830P" at bounding box center [363, 52] width 45 height 11
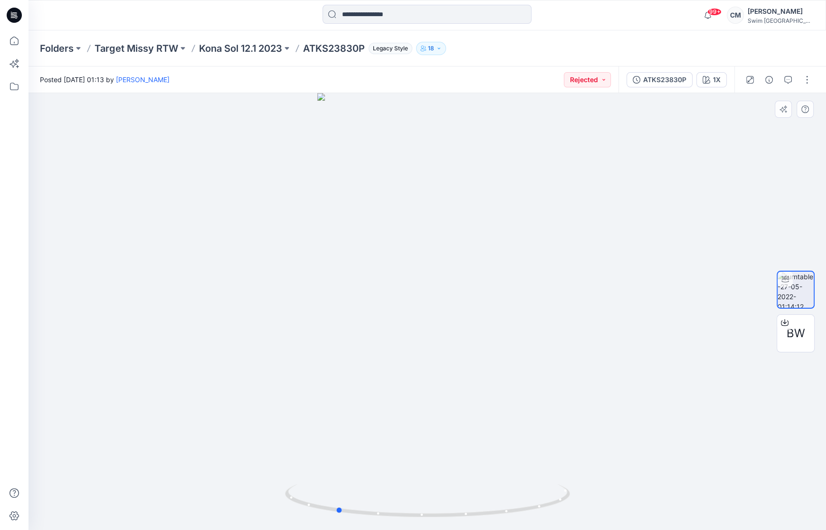
drag, startPoint x: 452, startPoint y: 378, endPoint x: 646, endPoint y: 248, distance: 232.9
click at [646, 248] on div at bounding box center [426, 311] width 797 height 437
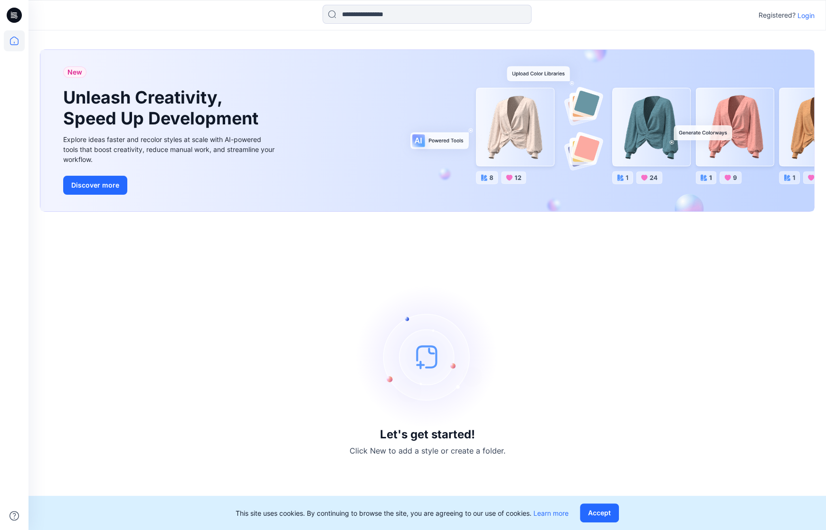
click at [806, 15] on p "Login" at bounding box center [805, 15] width 17 height 10
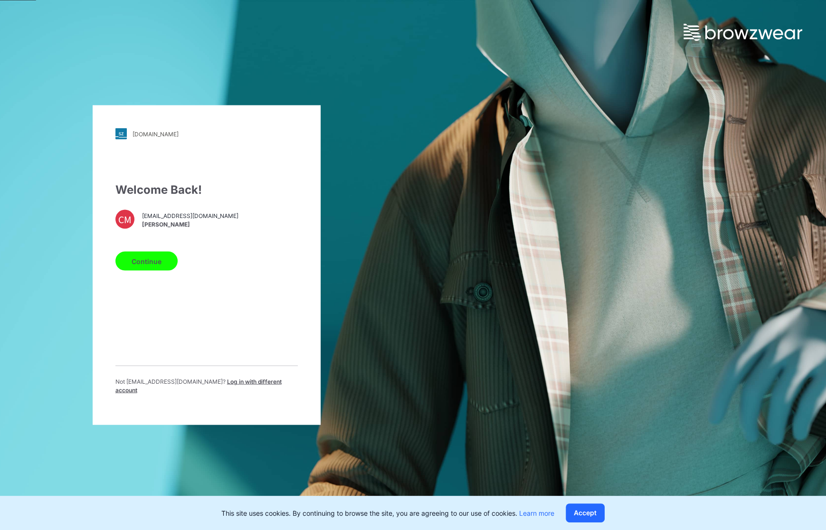
click at [151, 270] on button "Continue" at bounding box center [146, 261] width 62 height 19
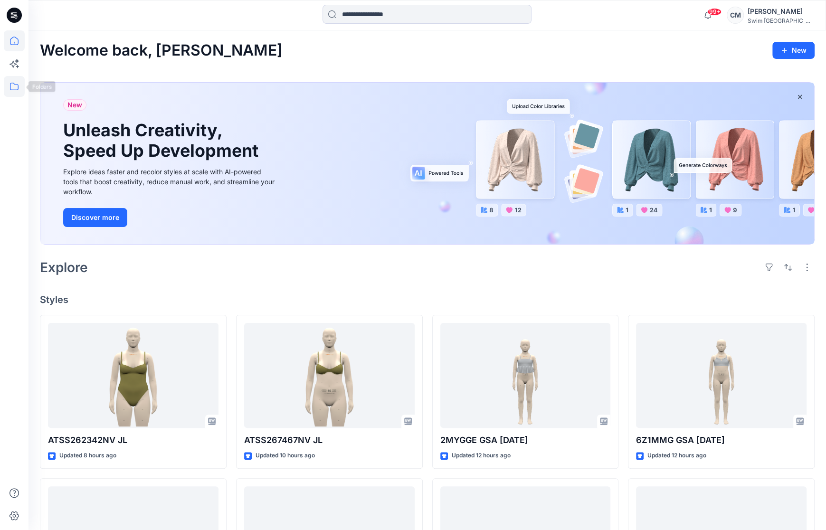
click at [17, 84] on icon at bounding box center [14, 86] width 21 height 21
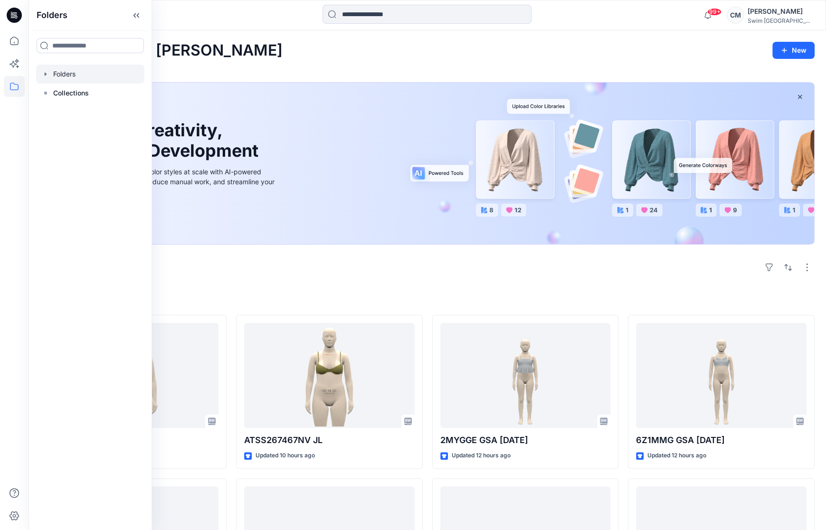
click at [75, 75] on div at bounding box center [90, 74] width 108 height 19
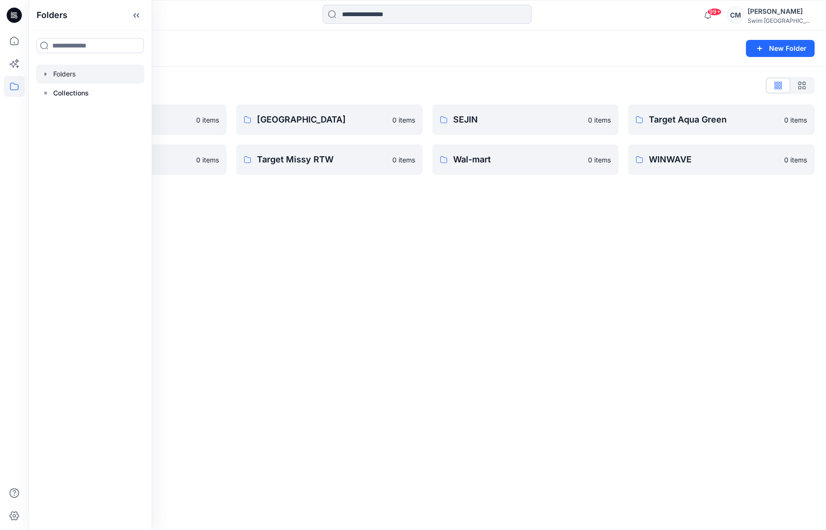
click at [189, 39] on div "Folders New Folder" at bounding box center [426, 48] width 797 height 36
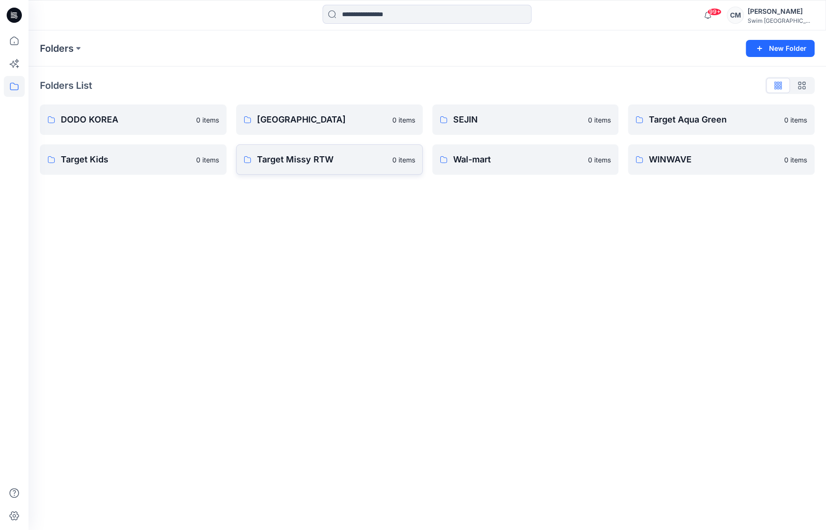
click at [346, 161] on p "Target Missy RTW" at bounding box center [322, 159] width 130 height 13
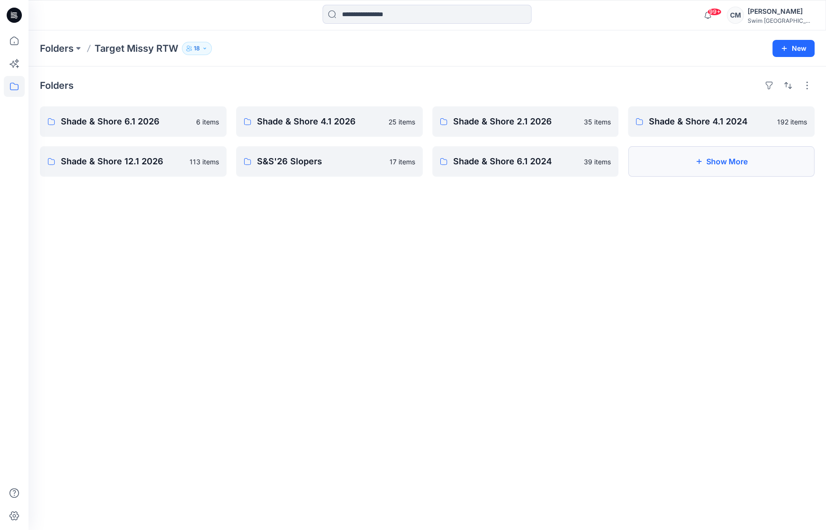
click at [716, 151] on button "Show More" at bounding box center [721, 161] width 187 height 30
click at [665, 165] on button "Show More" at bounding box center [721, 161] width 187 height 30
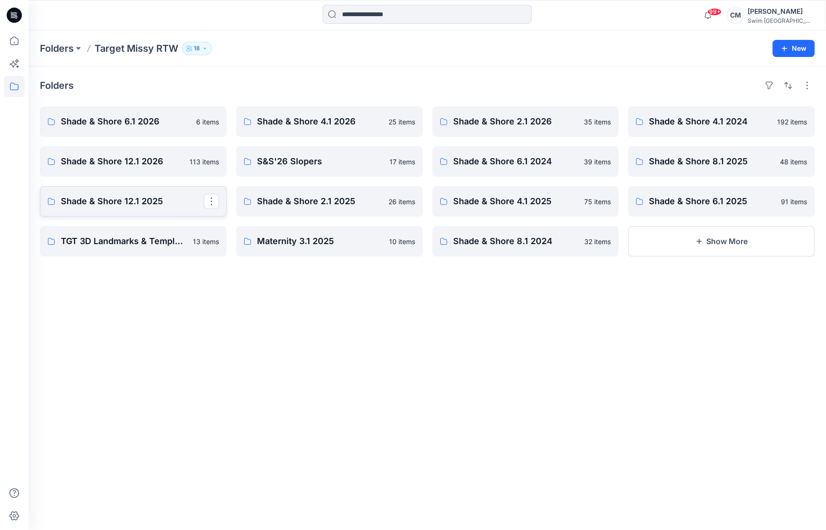
click at [140, 205] on p "Shade & Shore 12.1 2025" at bounding box center [132, 201] width 143 height 13
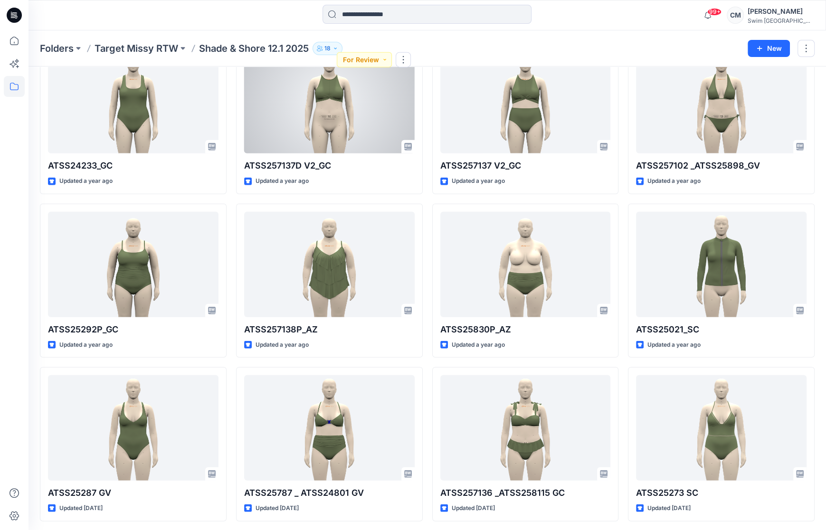
scroll to position [5466, 0]
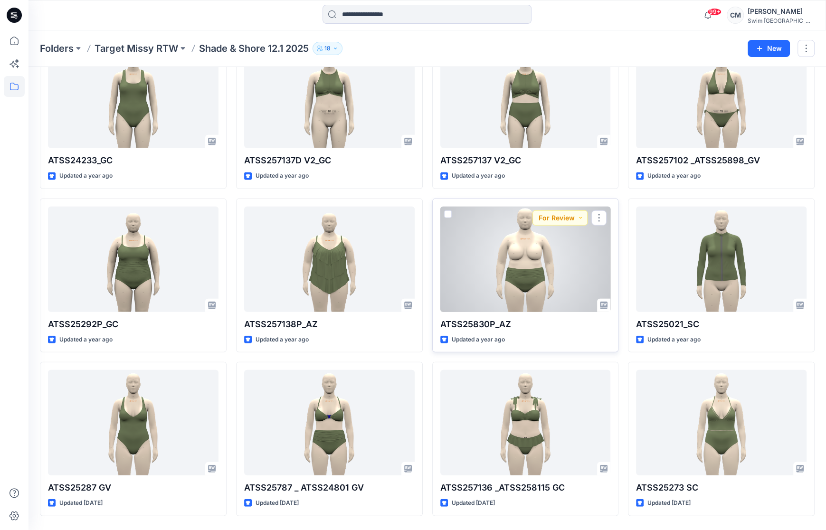
click at [480, 258] on div at bounding box center [525, 259] width 170 height 105
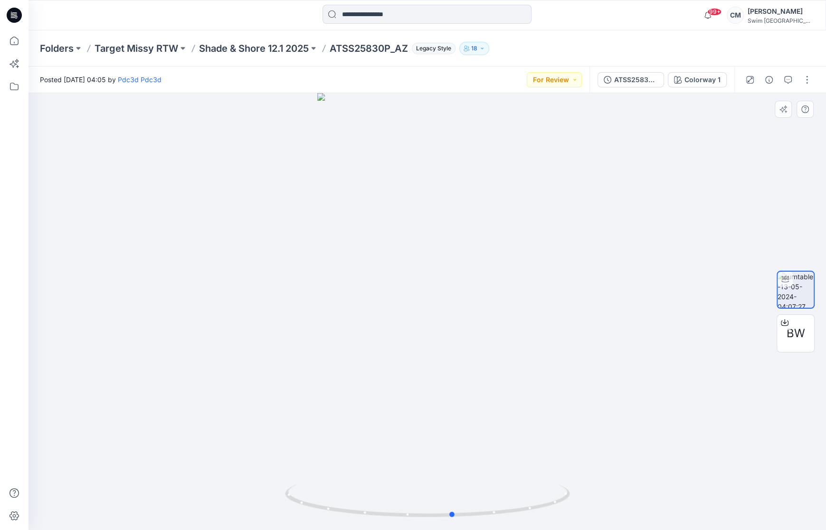
drag, startPoint x: 459, startPoint y: 272, endPoint x: 481, endPoint y: 268, distance: 22.3
click at [482, 268] on div at bounding box center [426, 311] width 797 height 437
